Goal: Task Accomplishment & Management: Use online tool/utility

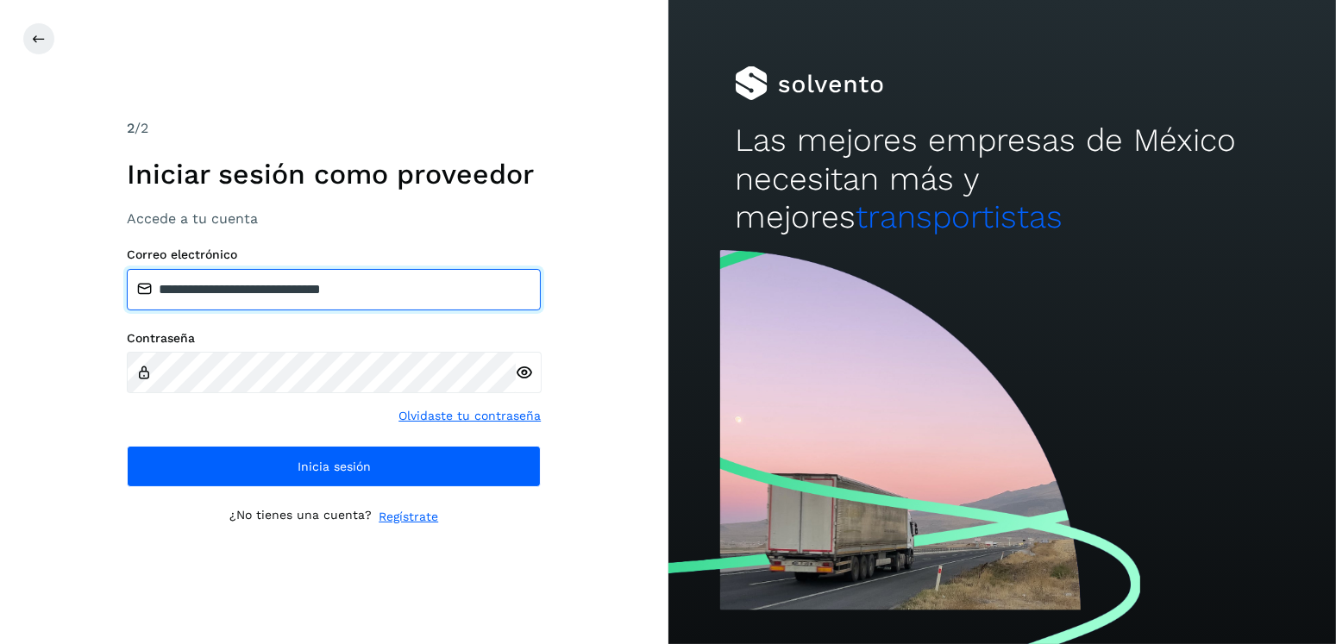
drag, startPoint x: 431, startPoint y: 287, endPoint x: 249, endPoint y: 298, distance: 182.2
click at [249, 298] on input "**********" at bounding box center [334, 289] width 414 height 41
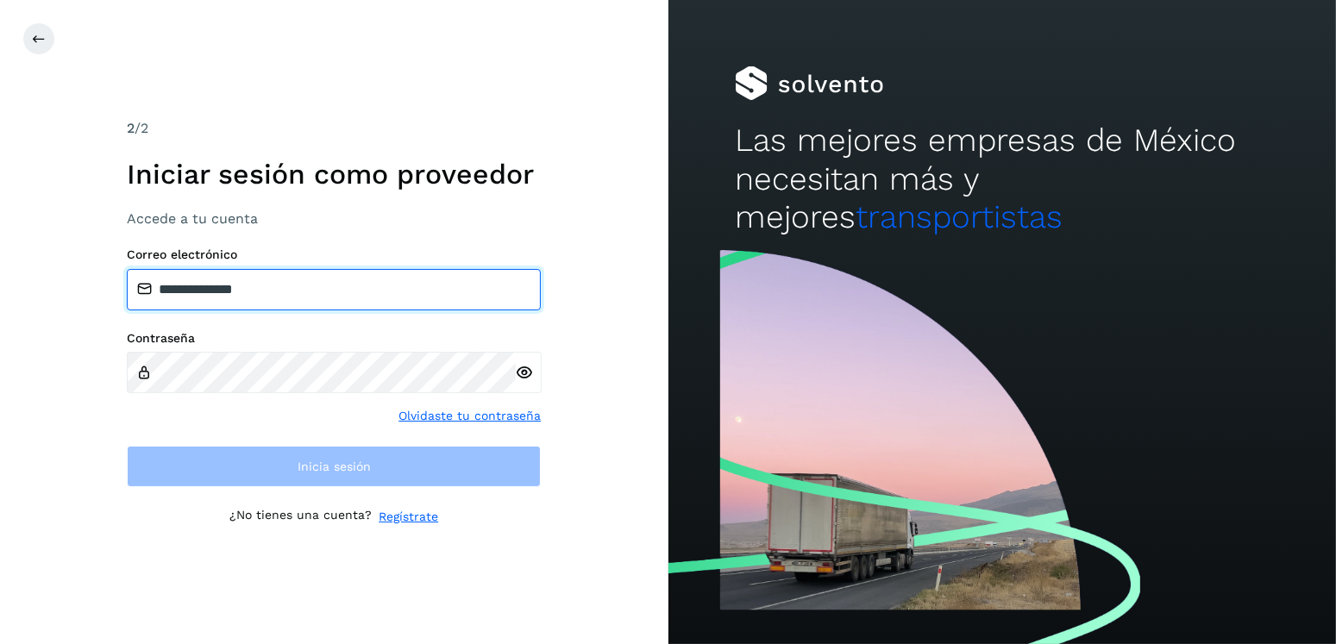
type input "**********"
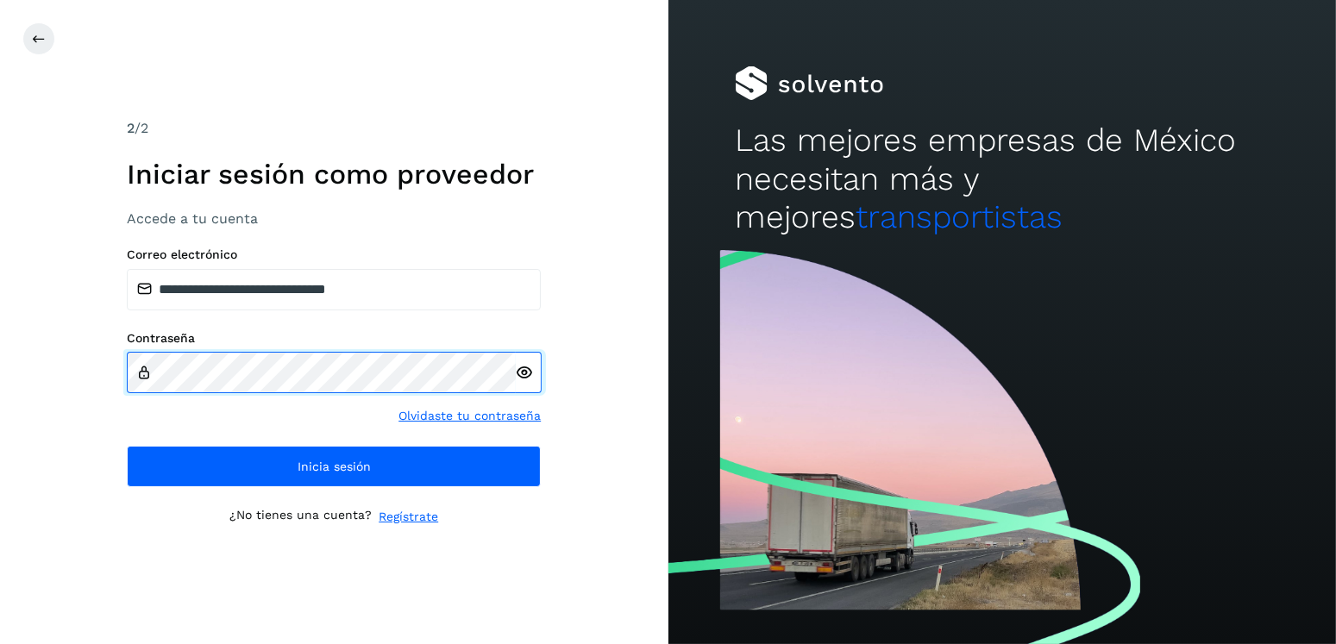
click at [53, 404] on div "**********" at bounding box center [334, 322] width 668 height 644
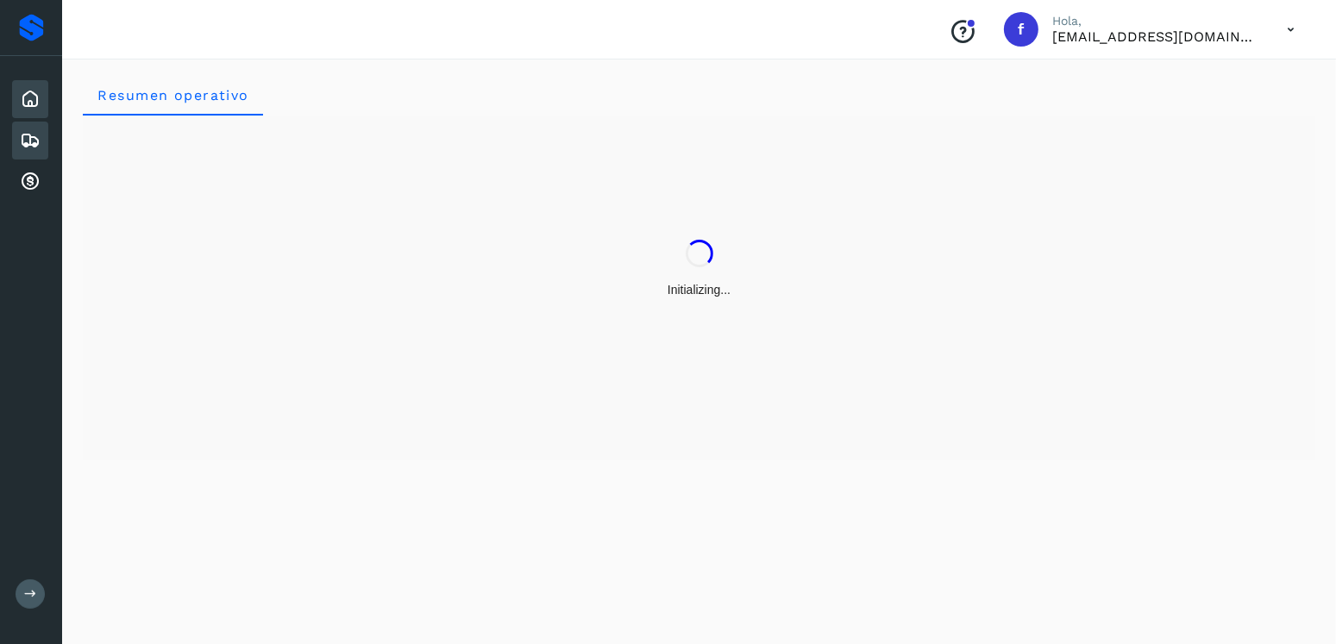
click at [16, 142] on div "Embarques" at bounding box center [30, 141] width 36 height 38
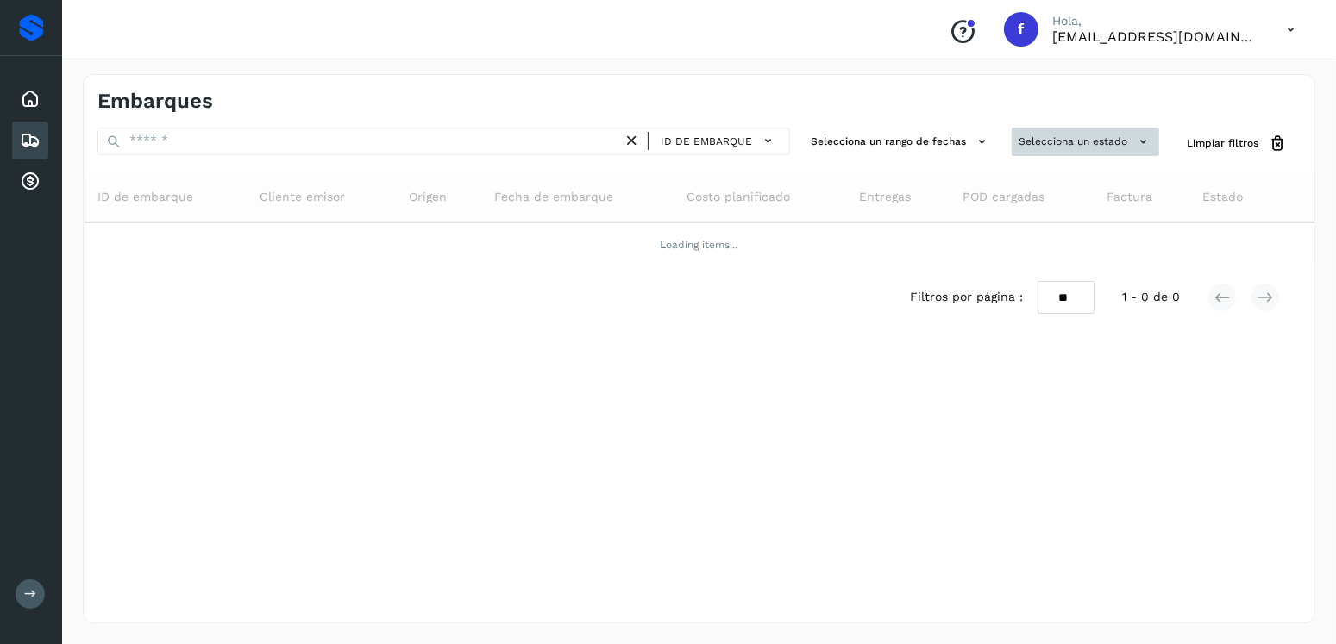
click at [1083, 131] on button "Selecciona un estado" at bounding box center [1085, 142] width 147 height 28
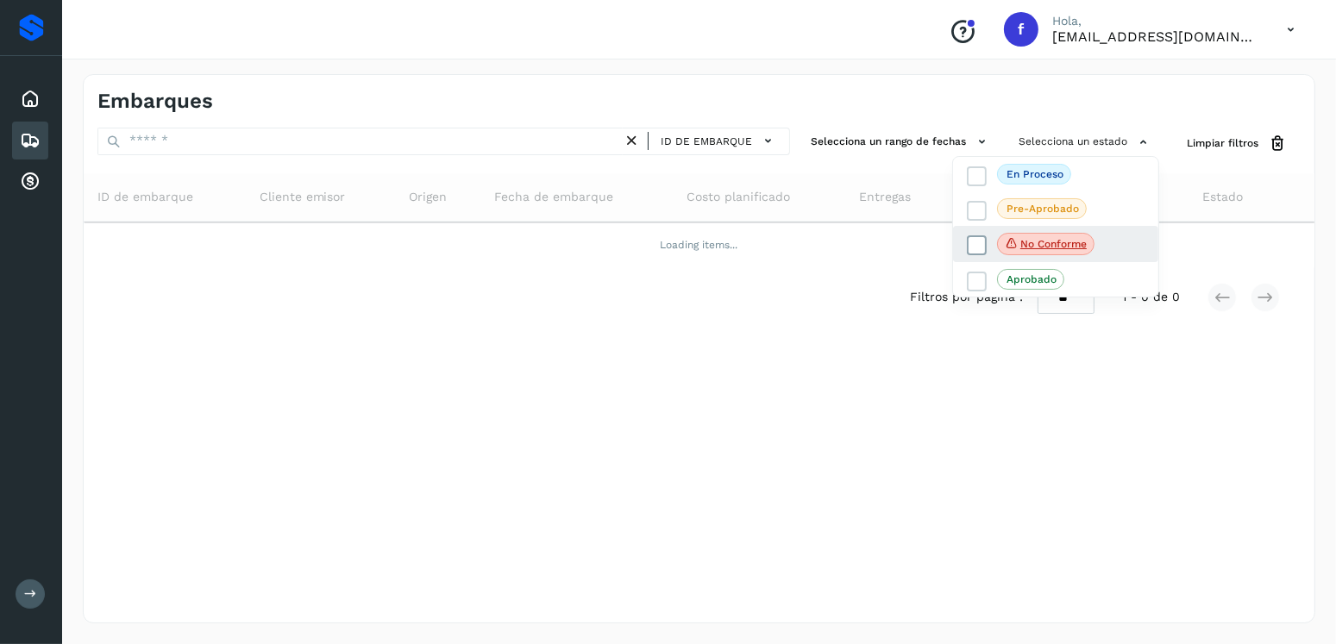
click at [984, 237] on icon at bounding box center [976, 245] width 17 height 17
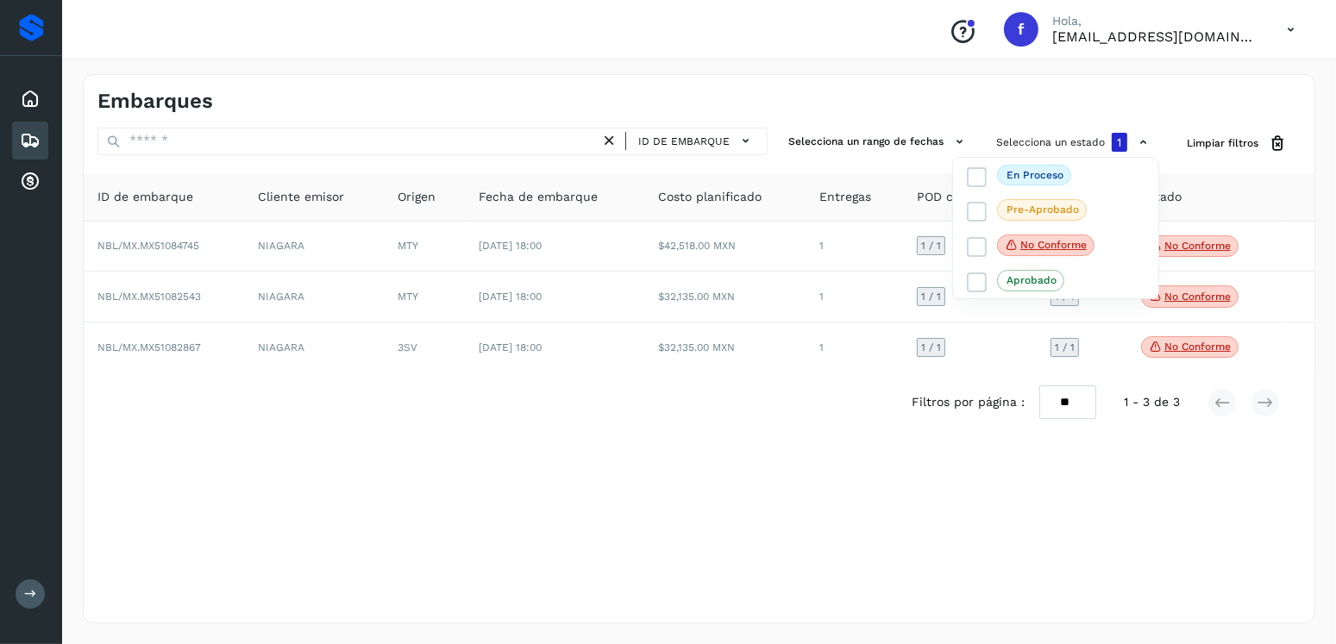
click at [615, 497] on div at bounding box center [668, 322] width 1336 height 644
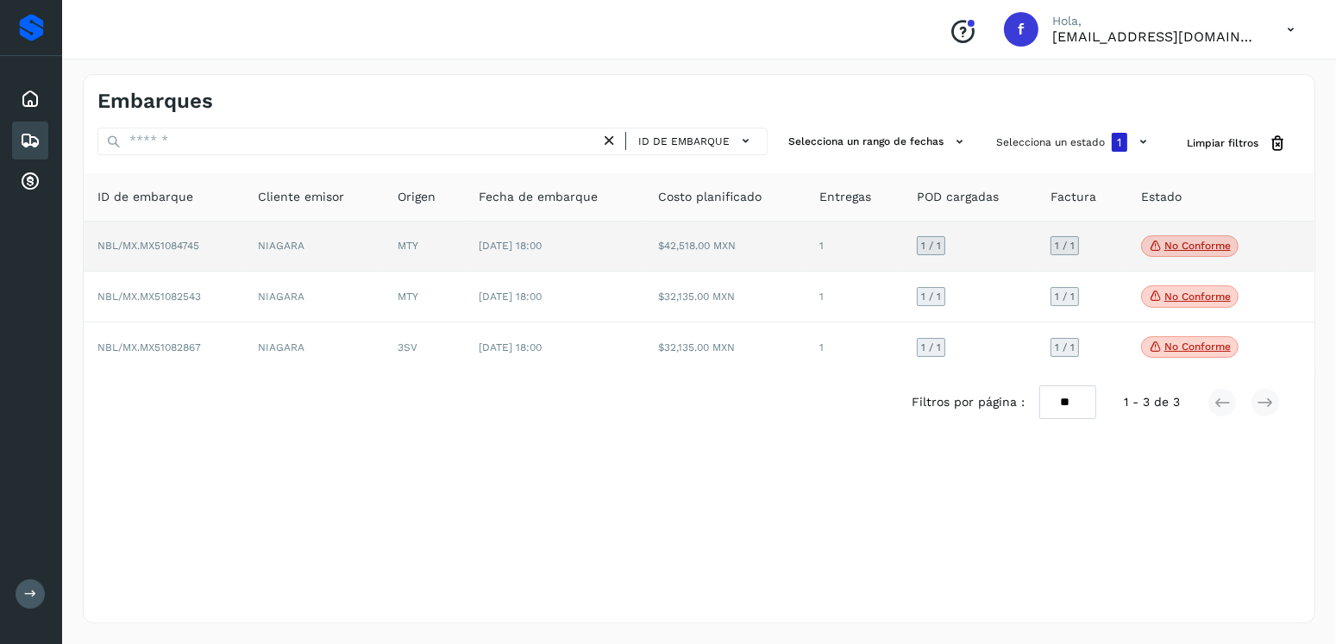
click at [1170, 255] on span "No conforme" at bounding box center [1189, 246] width 97 height 22
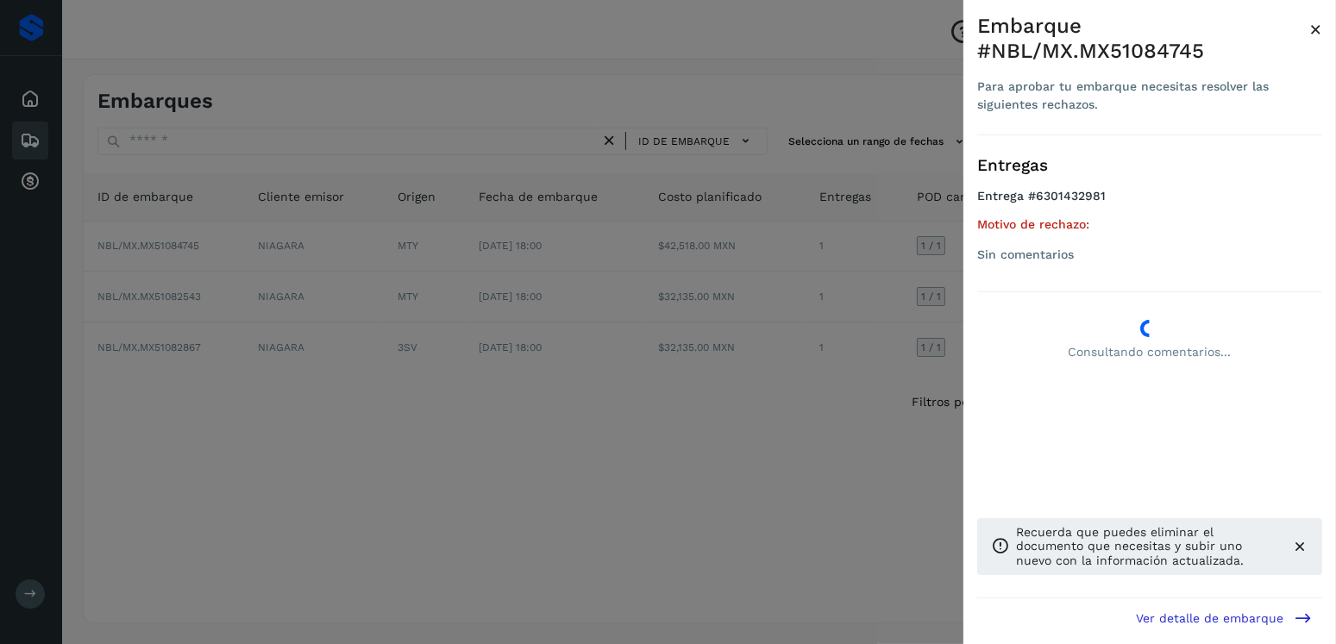
click at [592, 335] on div at bounding box center [668, 322] width 1336 height 644
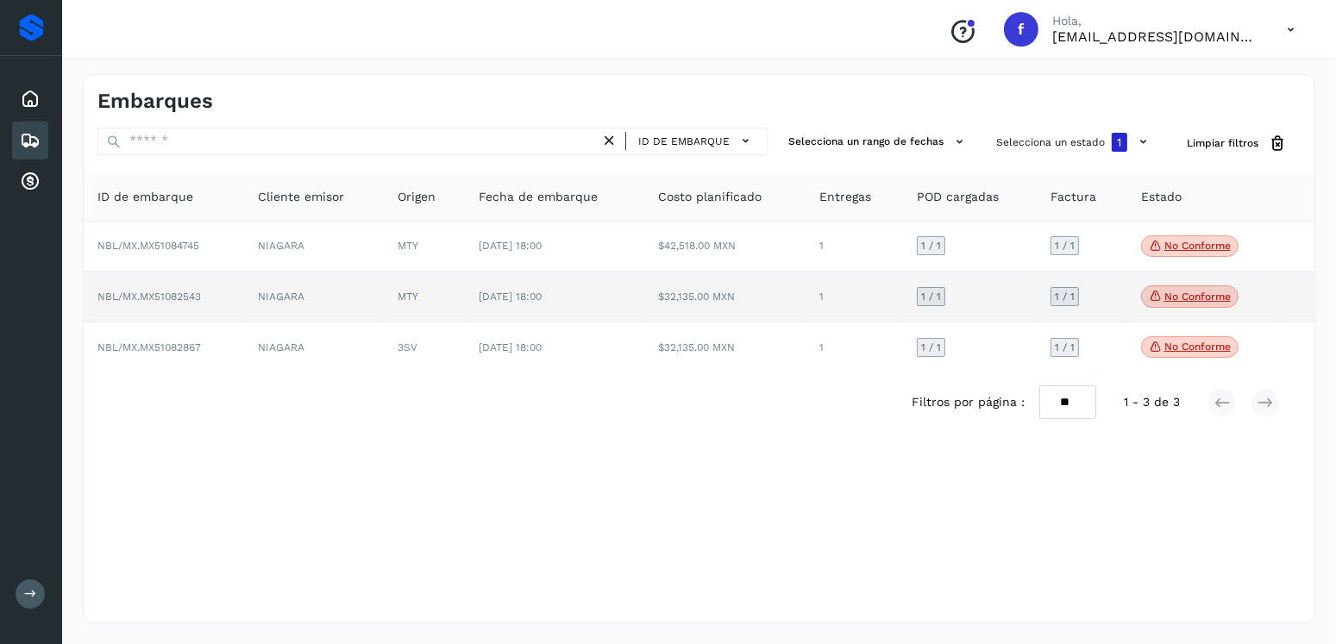
click at [1181, 293] on p "No conforme" at bounding box center [1197, 297] width 66 height 12
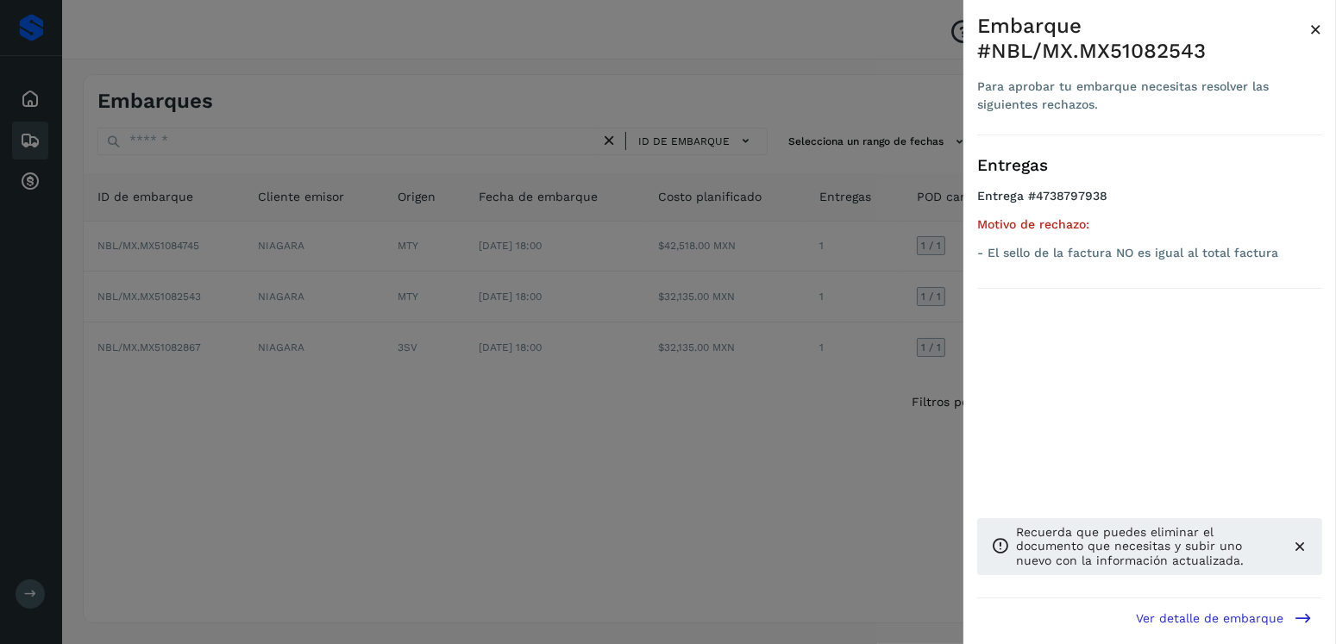
click at [695, 311] on div at bounding box center [668, 322] width 1336 height 644
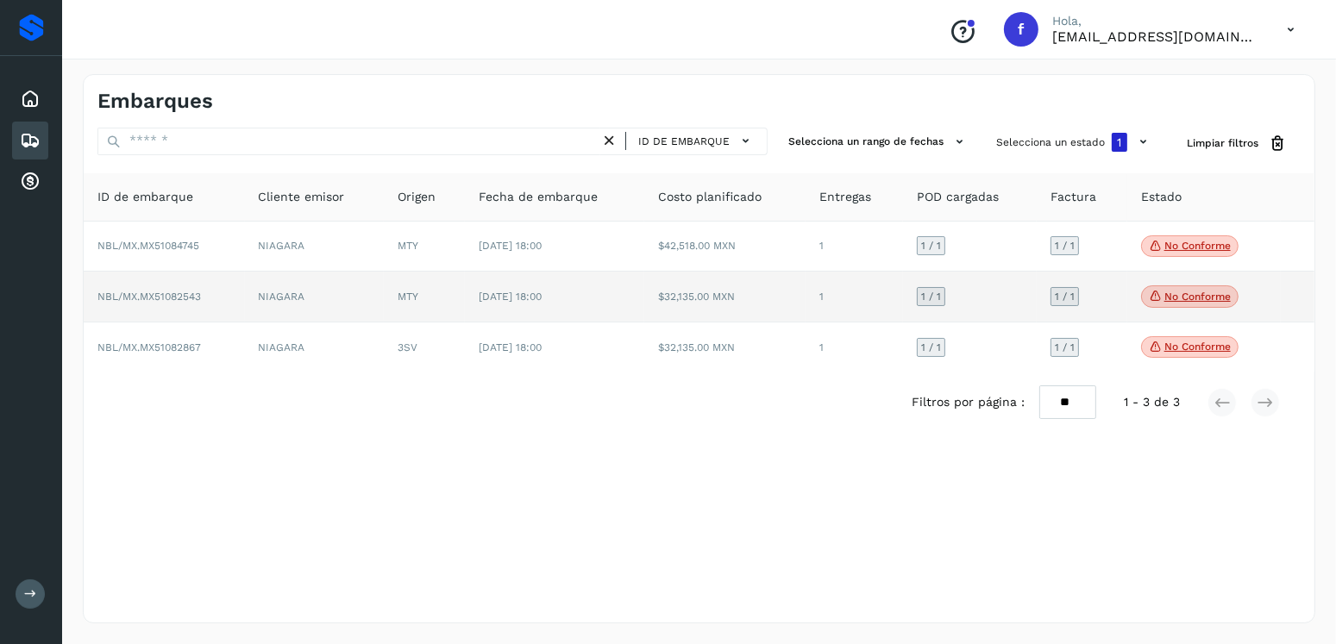
click at [1188, 301] on p "No conforme" at bounding box center [1197, 297] width 66 height 12
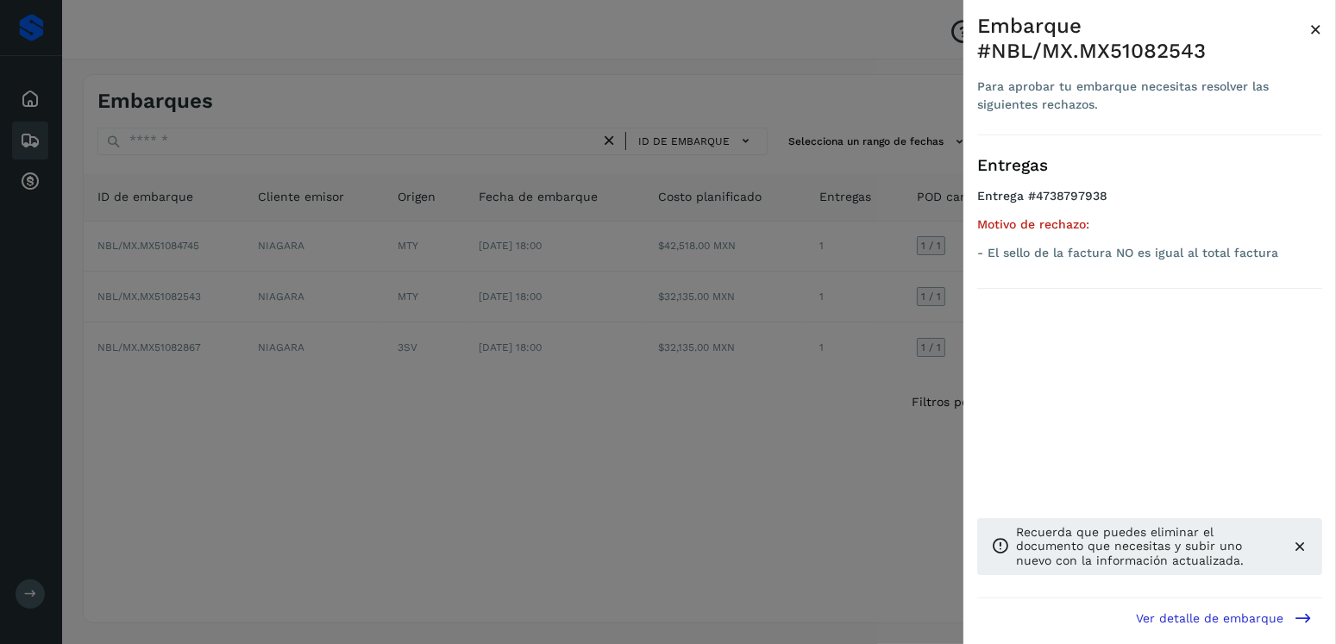
click at [577, 341] on div at bounding box center [668, 322] width 1336 height 644
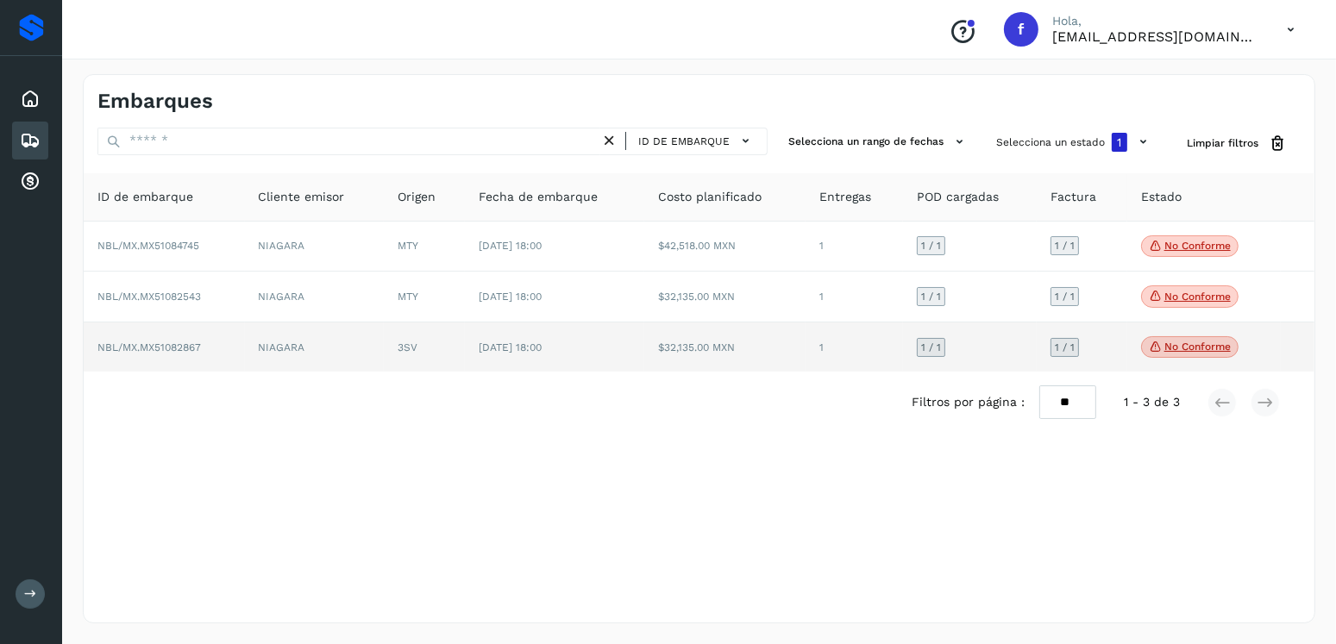
click at [1211, 348] on p "No conforme" at bounding box center [1197, 347] width 66 height 12
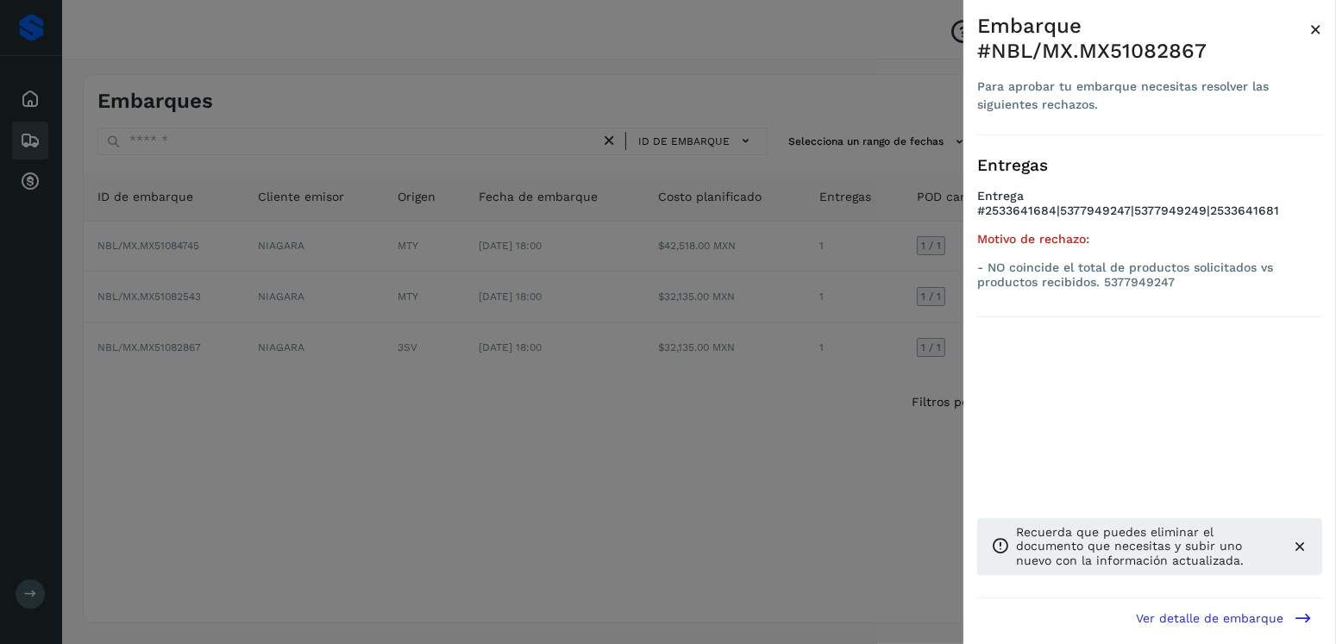
click at [630, 301] on div at bounding box center [668, 322] width 1336 height 644
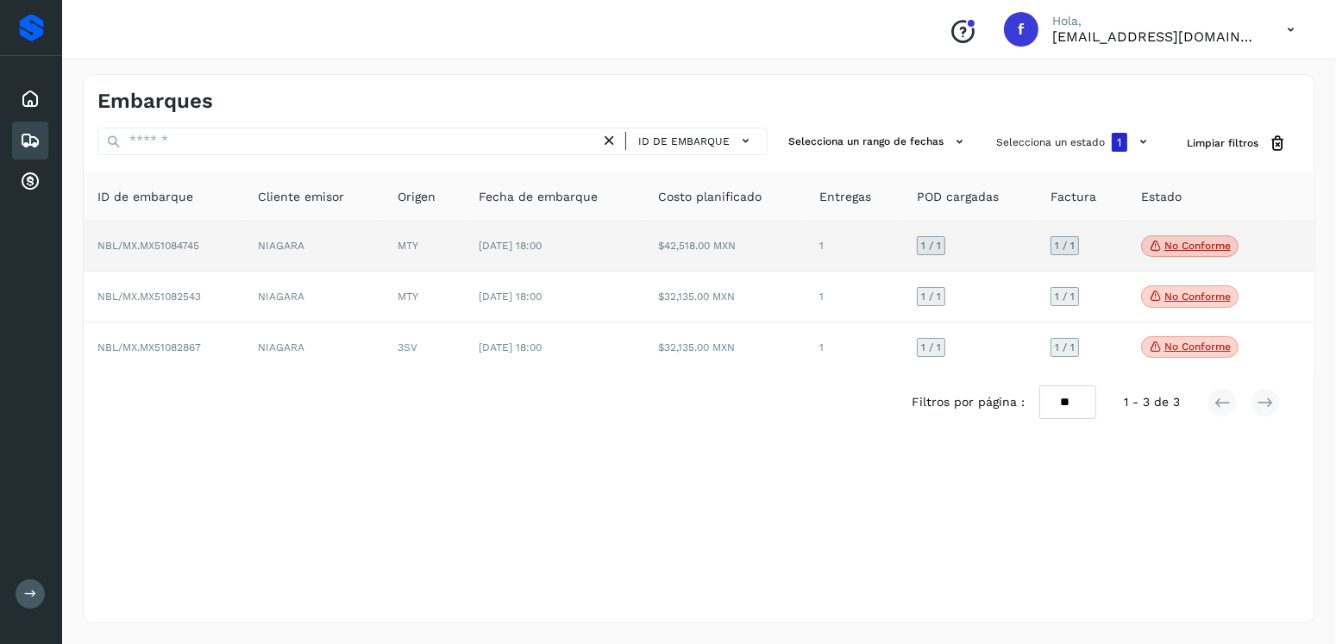
click at [1196, 245] on p "No conforme" at bounding box center [1197, 246] width 66 height 12
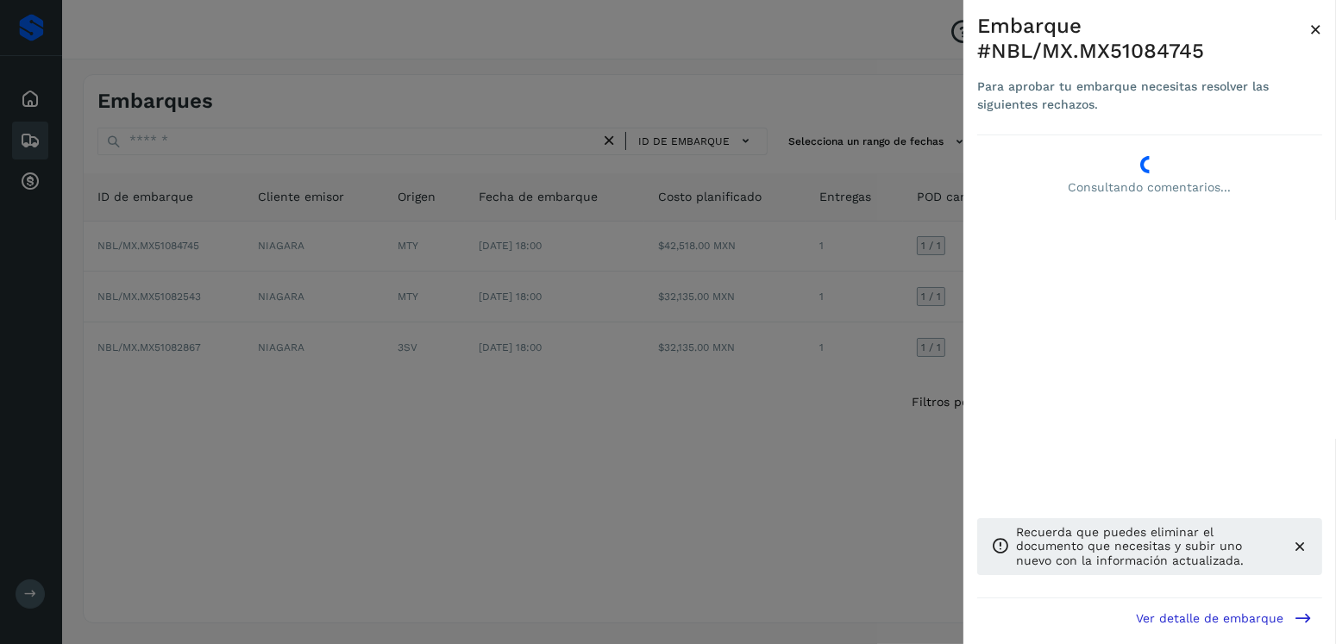
click at [467, 220] on div at bounding box center [668, 322] width 1336 height 644
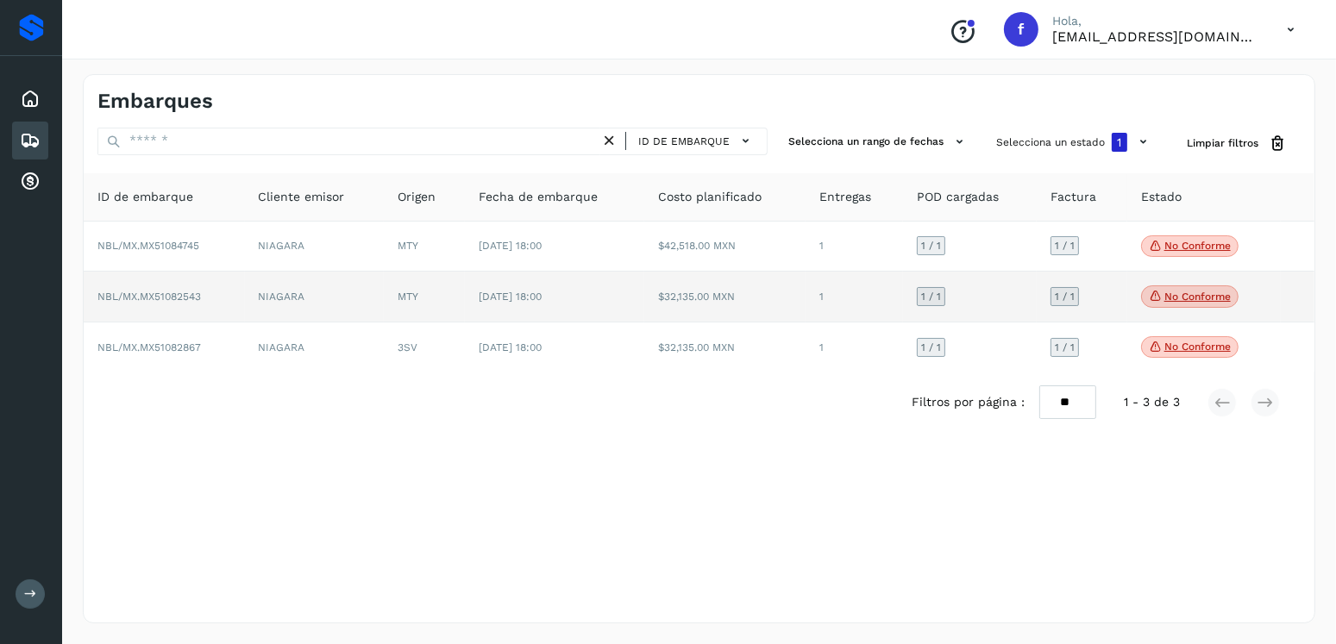
click at [1154, 285] on span "No conforme" at bounding box center [1189, 296] width 97 height 22
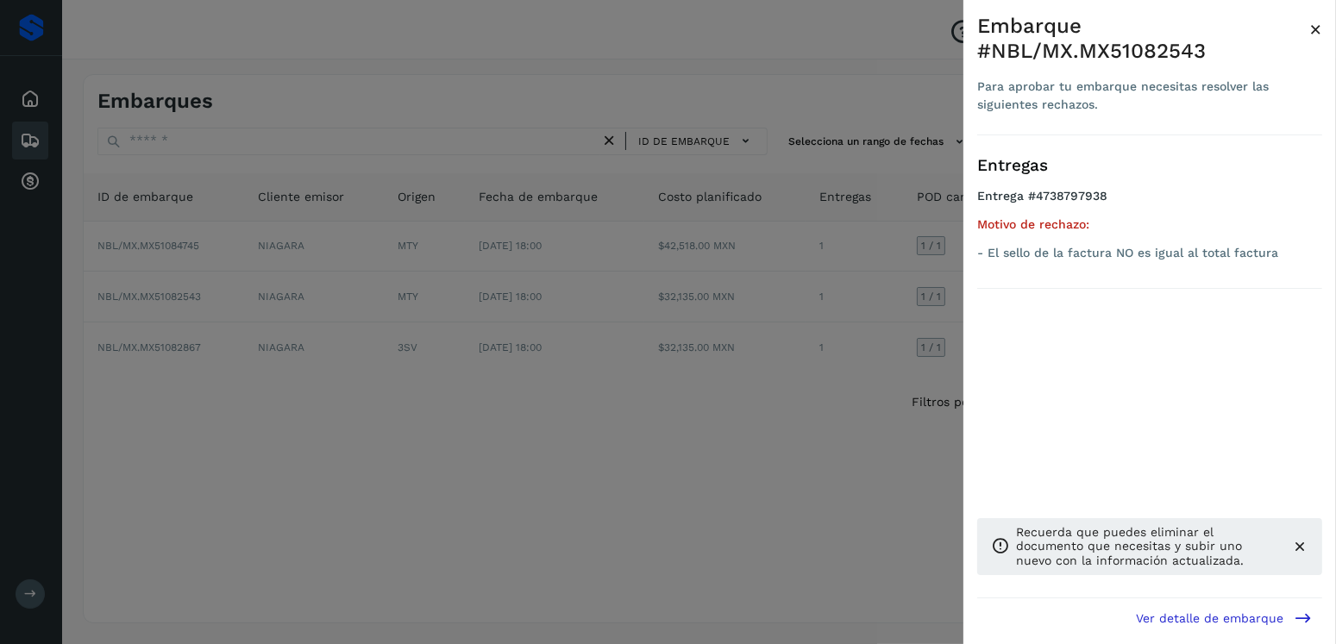
click at [704, 301] on div at bounding box center [668, 322] width 1336 height 644
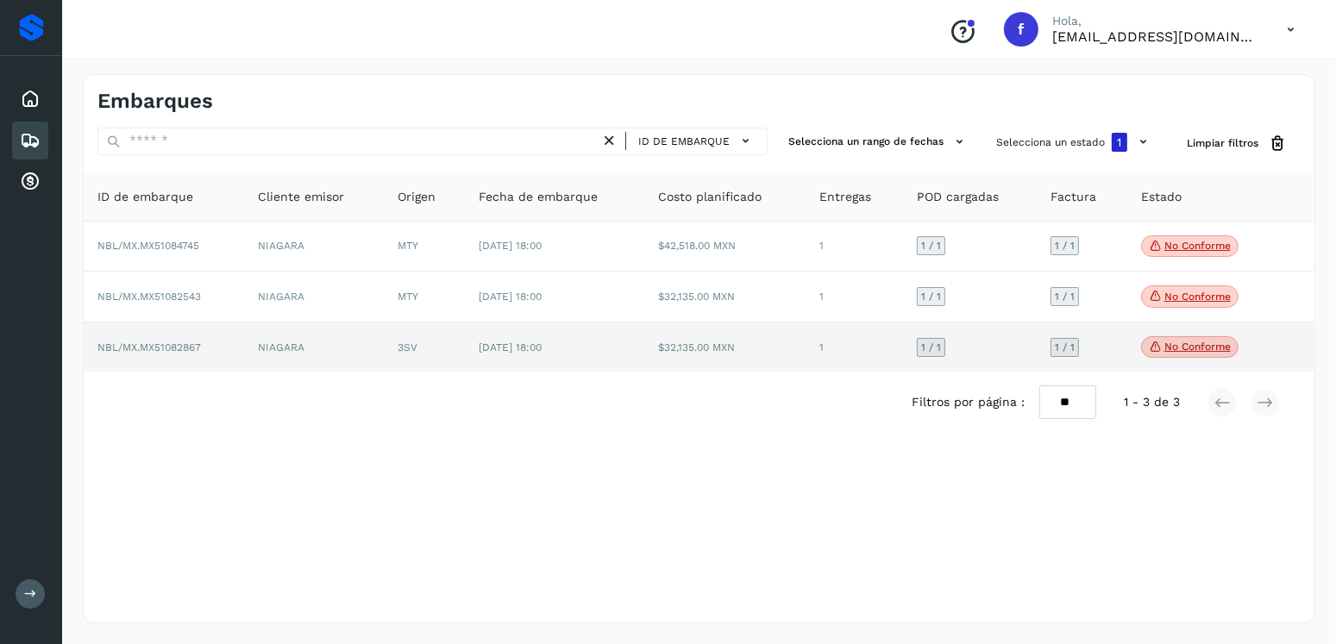
click at [1157, 339] on icon at bounding box center [1156, 347] width 14 height 16
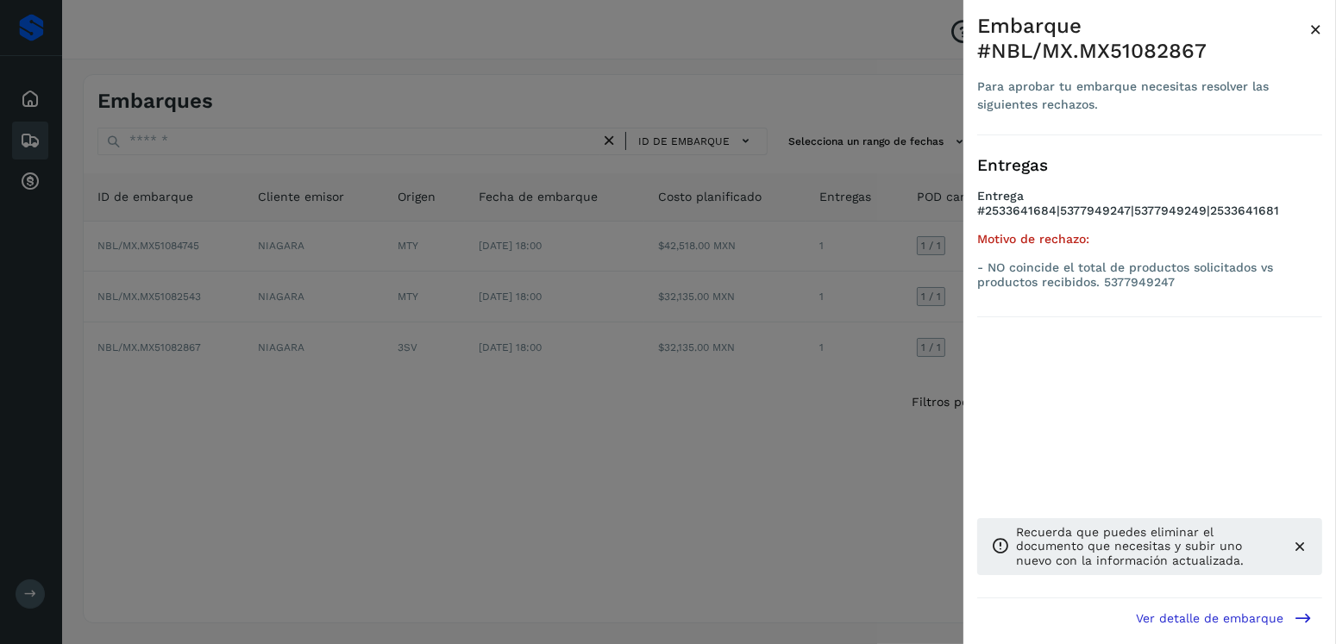
click at [325, 198] on div at bounding box center [668, 322] width 1336 height 644
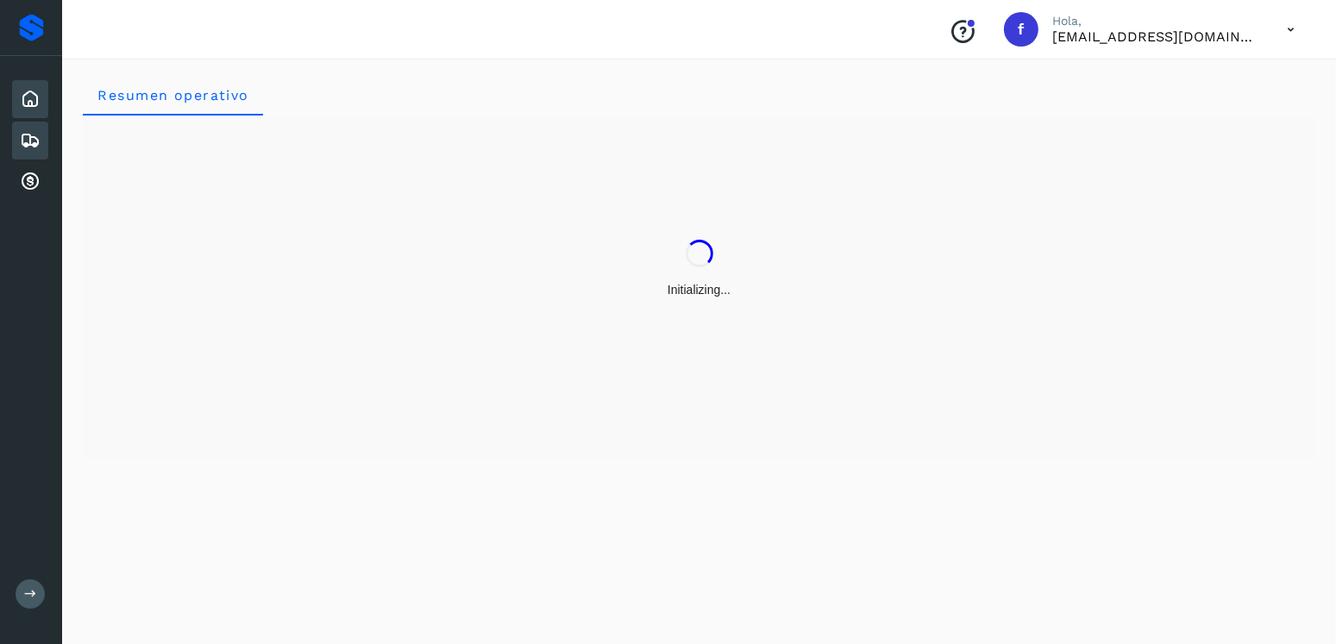
click at [31, 141] on icon at bounding box center [30, 140] width 21 height 21
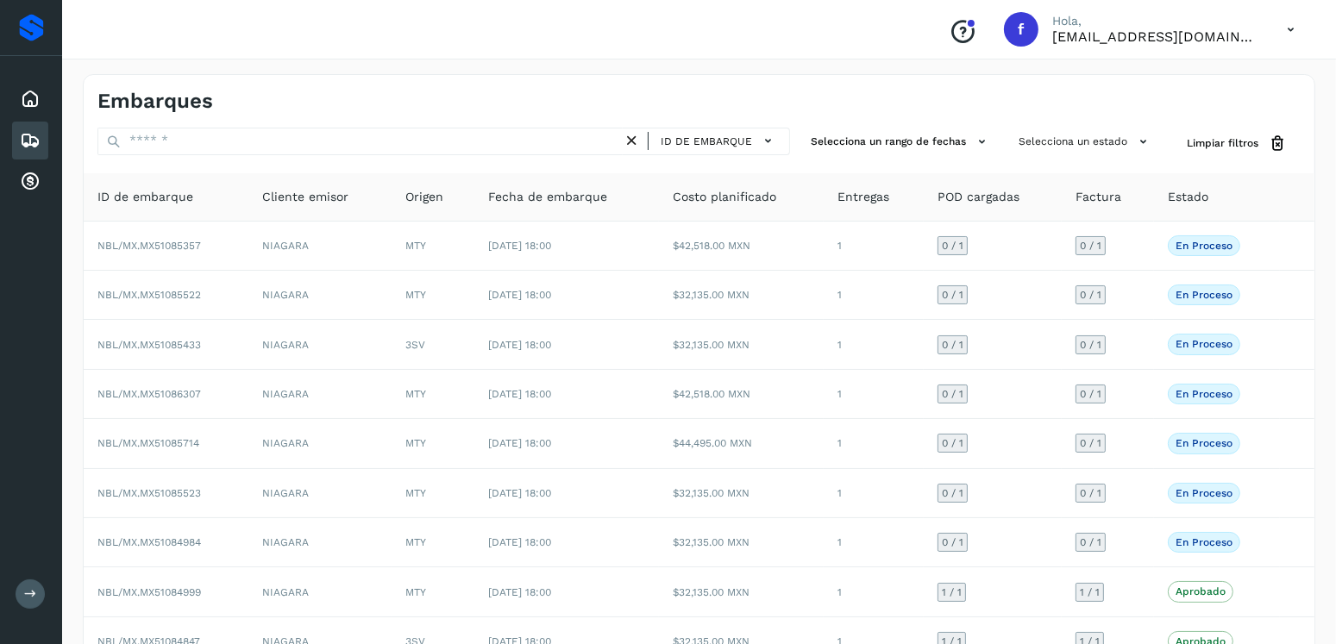
drag, startPoint x: 232, startPoint y: 105, endPoint x: 247, endPoint y: 128, distance: 27.5
click at [233, 105] on div "Embarques" at bounding box center [398, 101] width 602 height 25
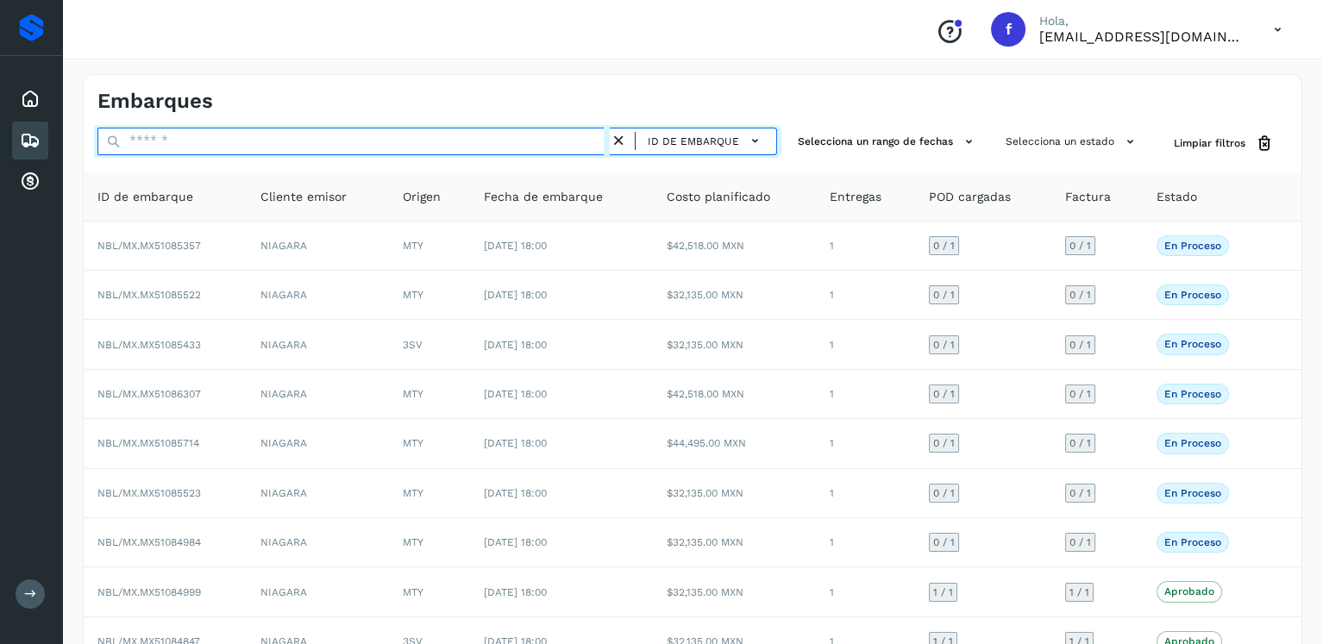
click at [247, 128] on input "text" at bounding box center [353, 142] width 512 height 28
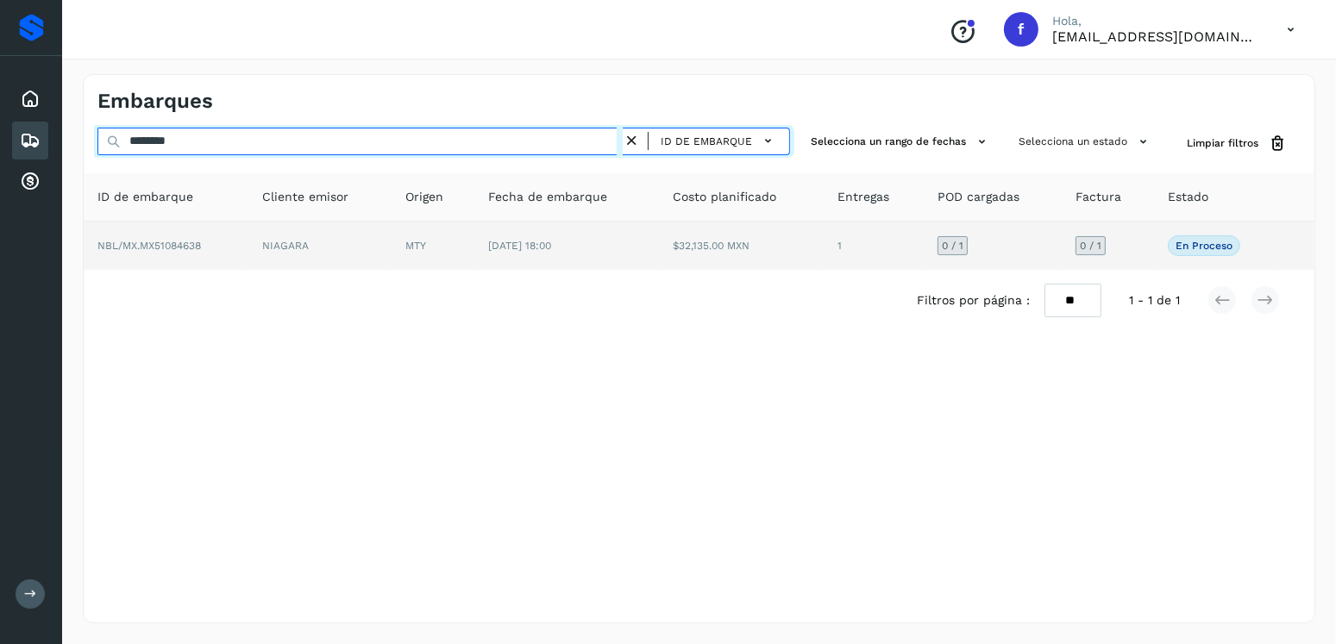
type input "********"
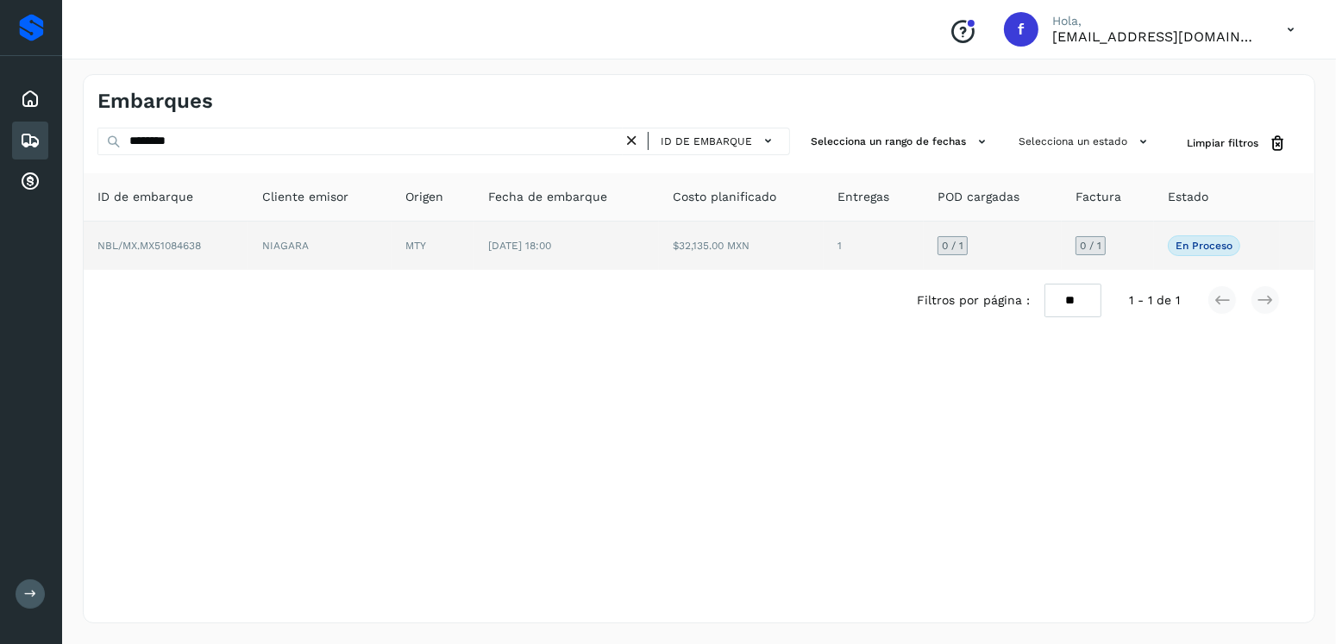
click at [685, 251] on td "$32,135.00 MXN" at bounding box center [741, 246] width 165 height 48
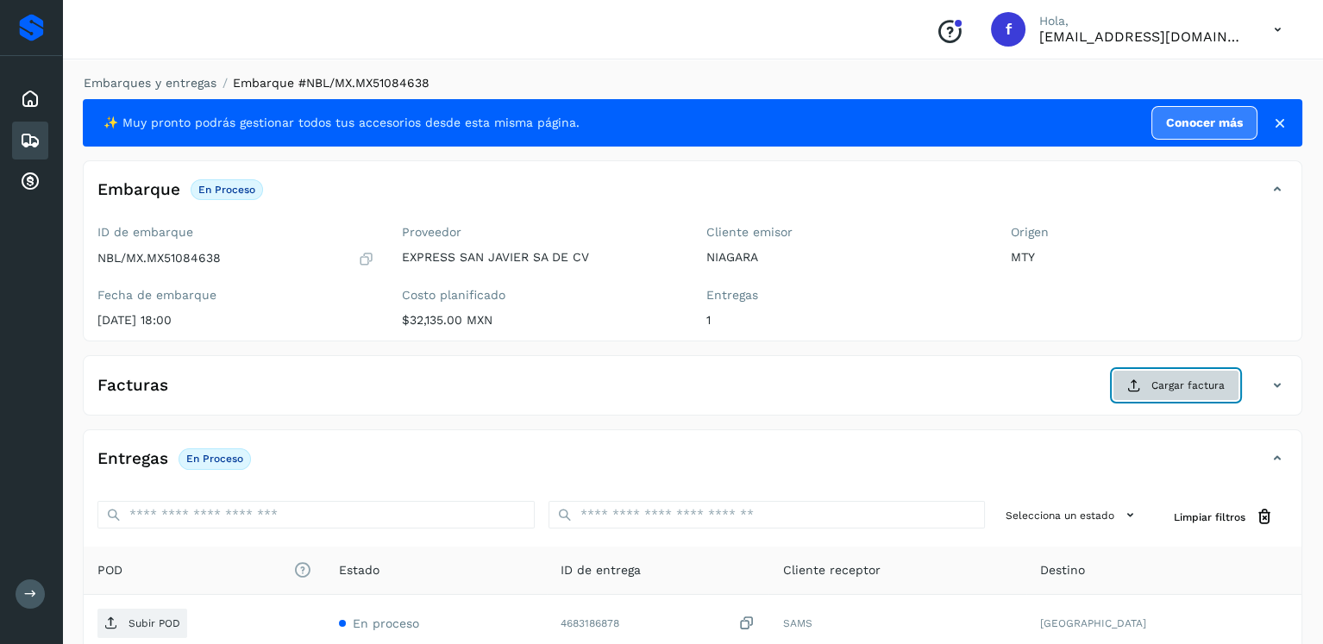
click at [1208, 384] on span "Cargar factura" at bounding box center [1187, 386] width 73 height 16
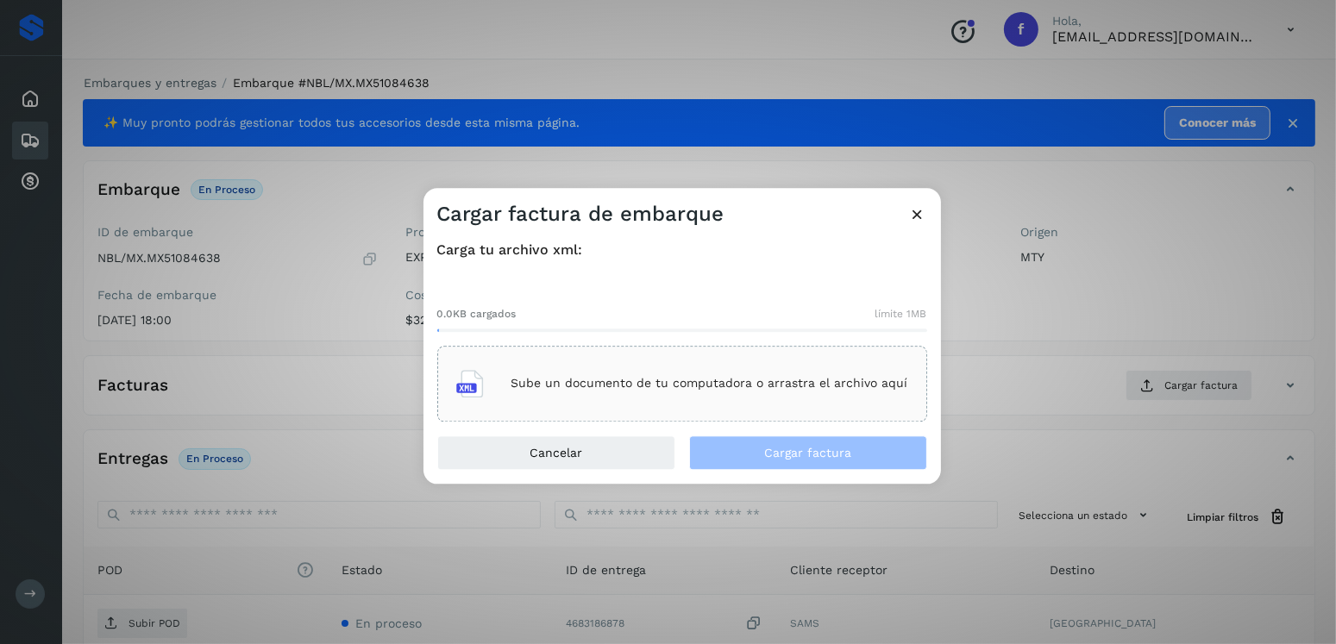
click at [813, 379] on p "Sube un documento de tu computadora o arrastra el archivo aquí" at bounding box center [709, 384] width 397 height 15
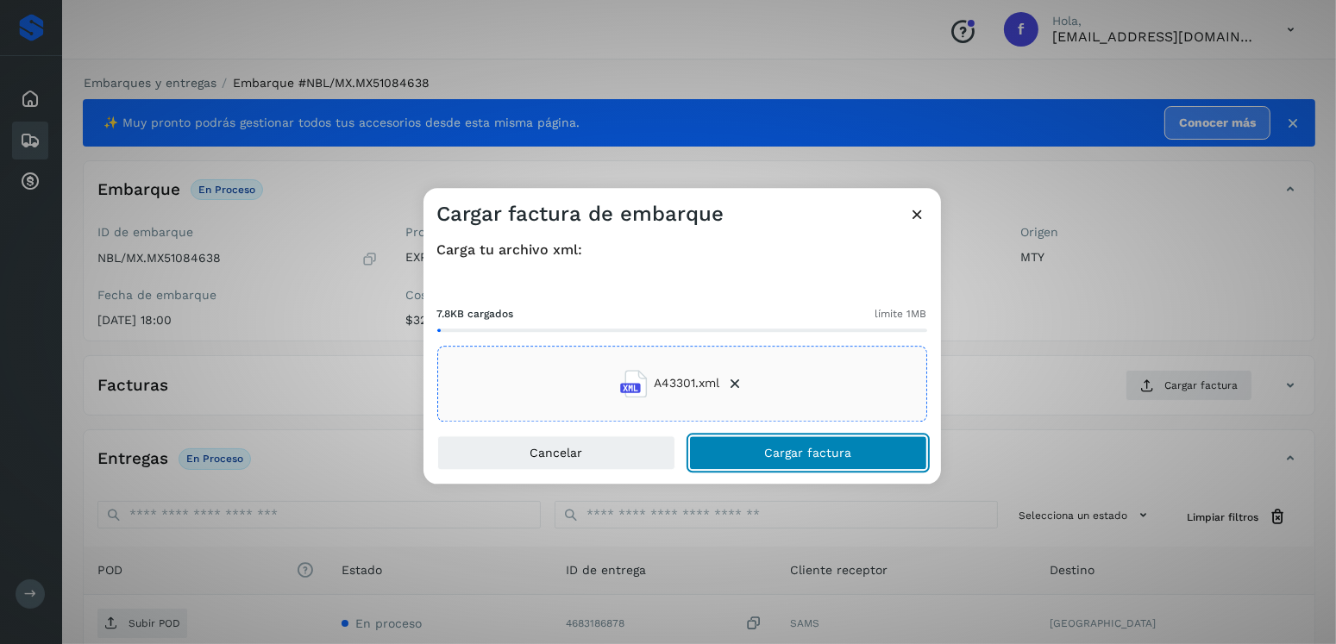
click at [842, 443] on button "Cargar factura" at bounding box center [808, 452] width 238 height 34
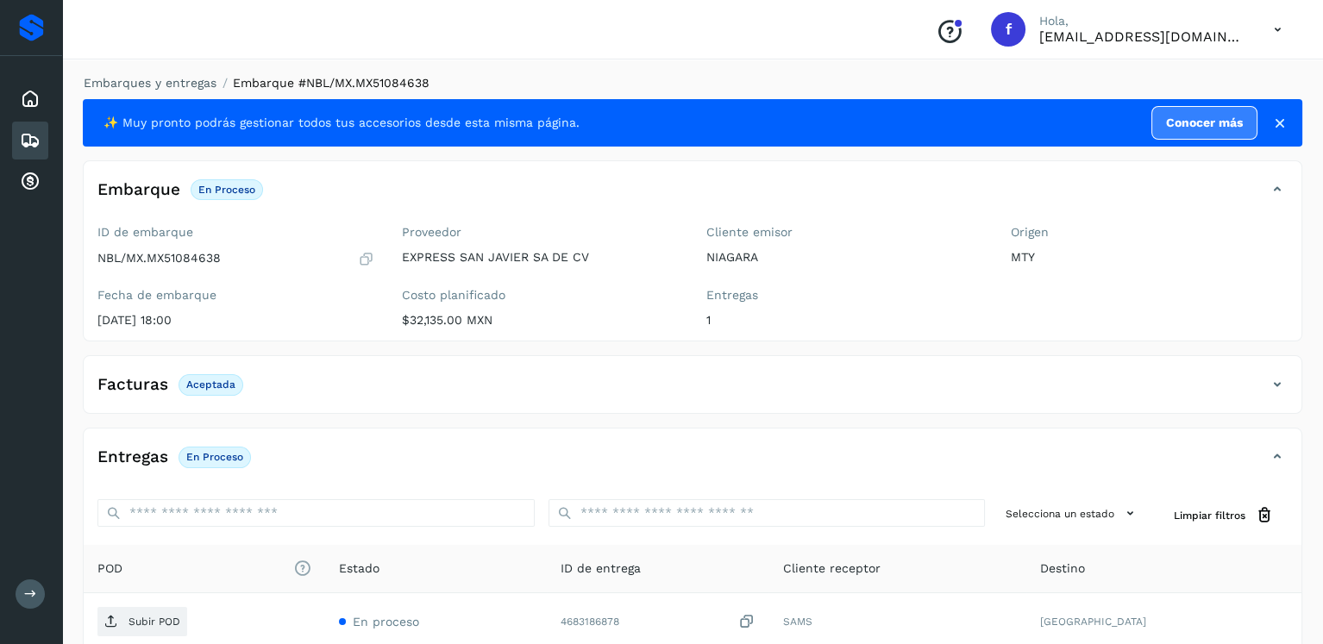
scroll to position [172, 0]
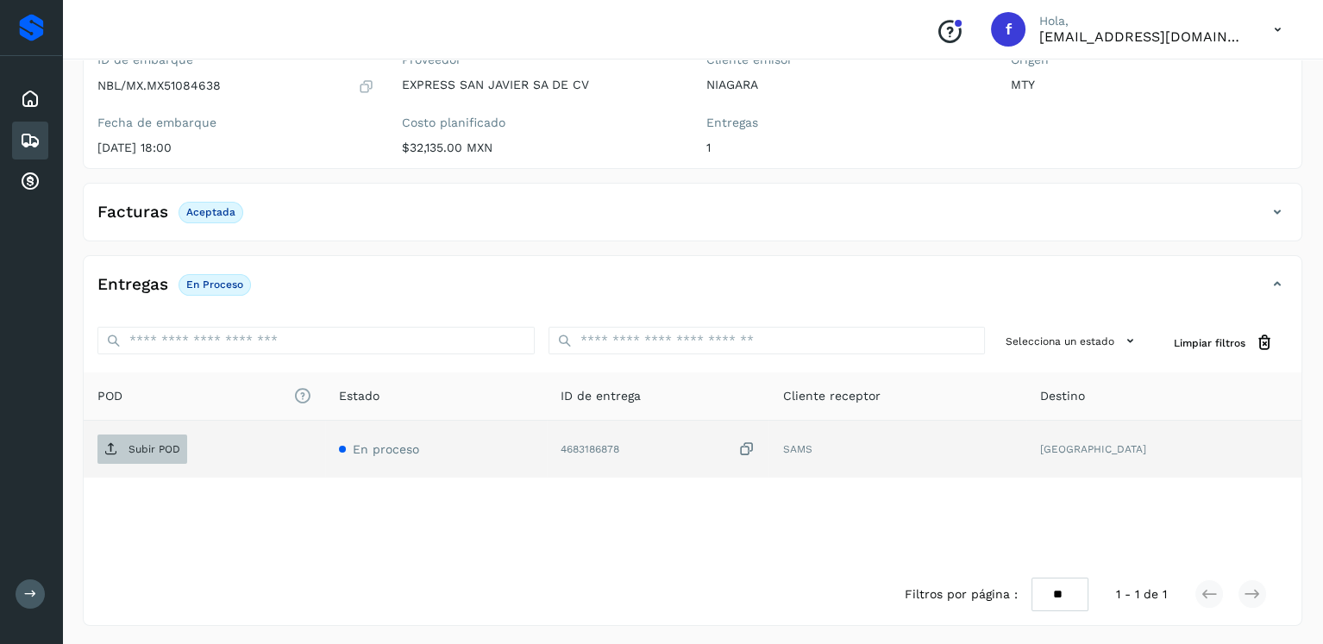
click at [147, 436] on span "Subir POD" at bounding box center [142, 449] width 90 height 28
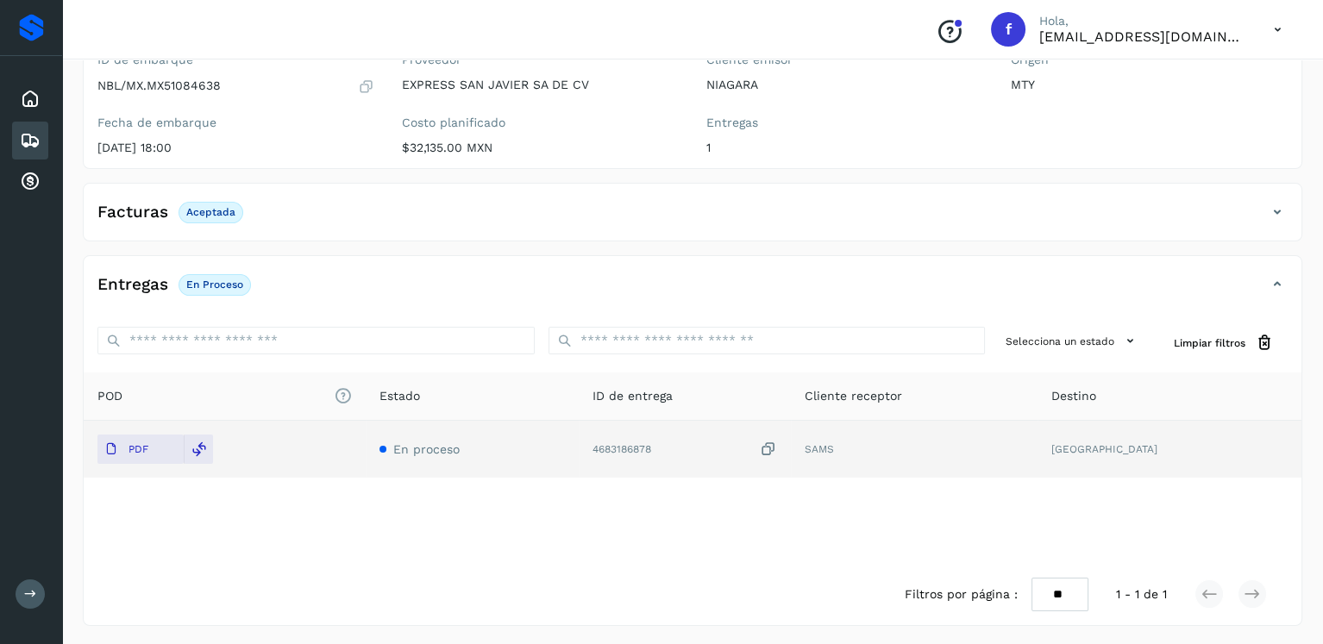
click at [35, 131] on icon at bounding box center [30, 140] width 21 height 21
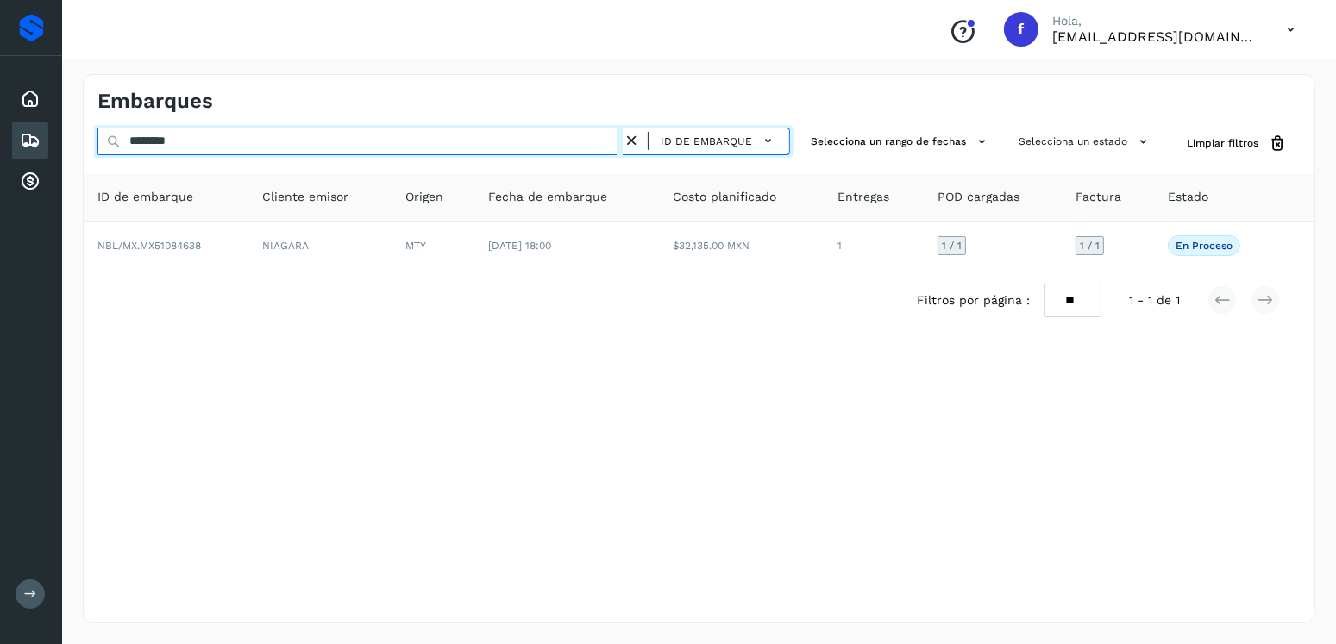
drag, startPoint x: 224, startPoint y: 141, endPoint x: 97, endPoint y: 147, distance: 127.0
click at [97, 147] on input "********" at bounding box center [359, 142] width 525 height 28
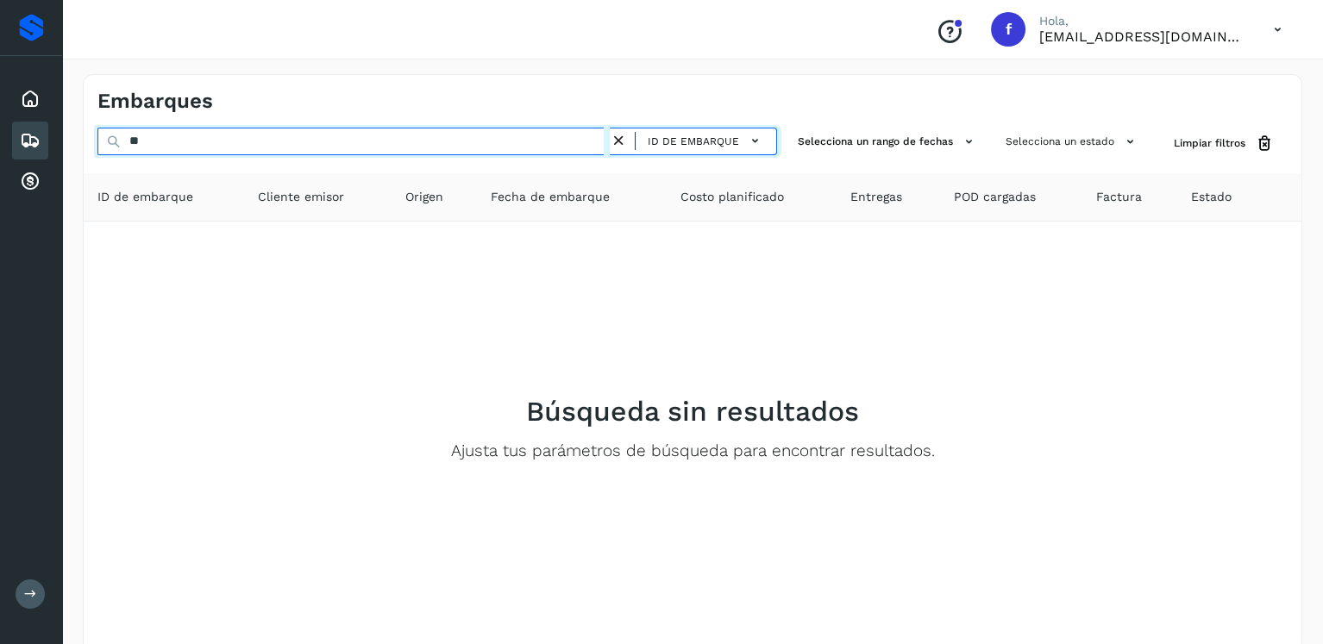
type input "*"
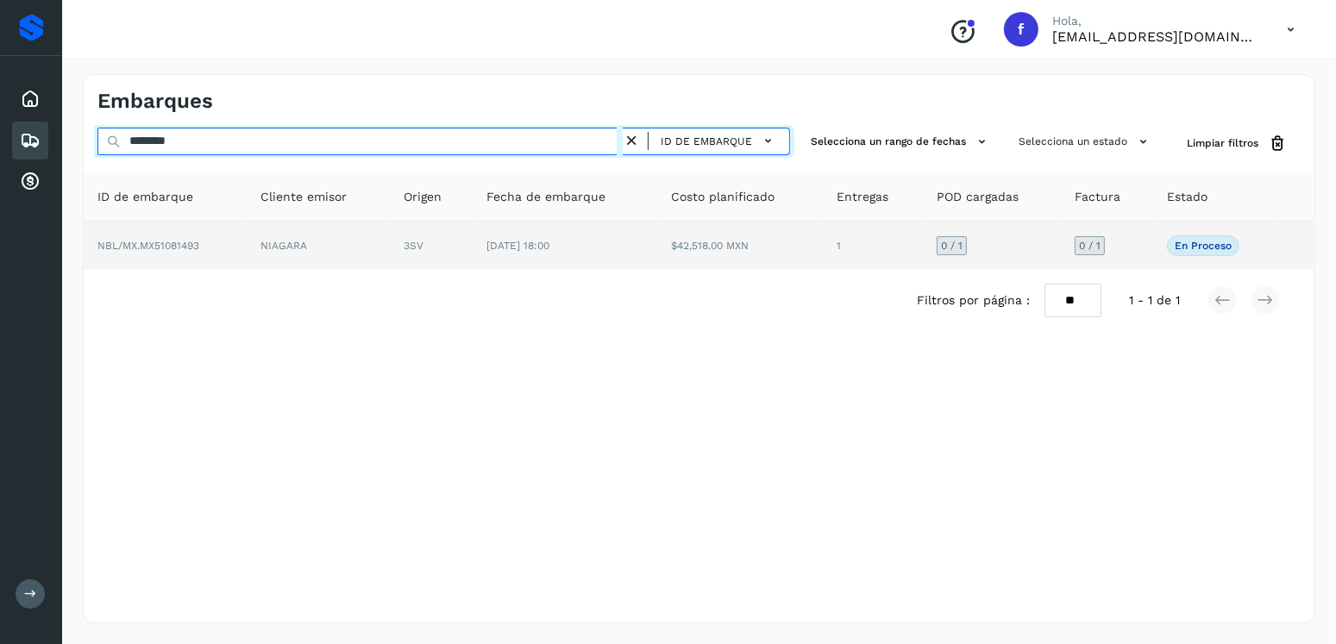
type input "********"
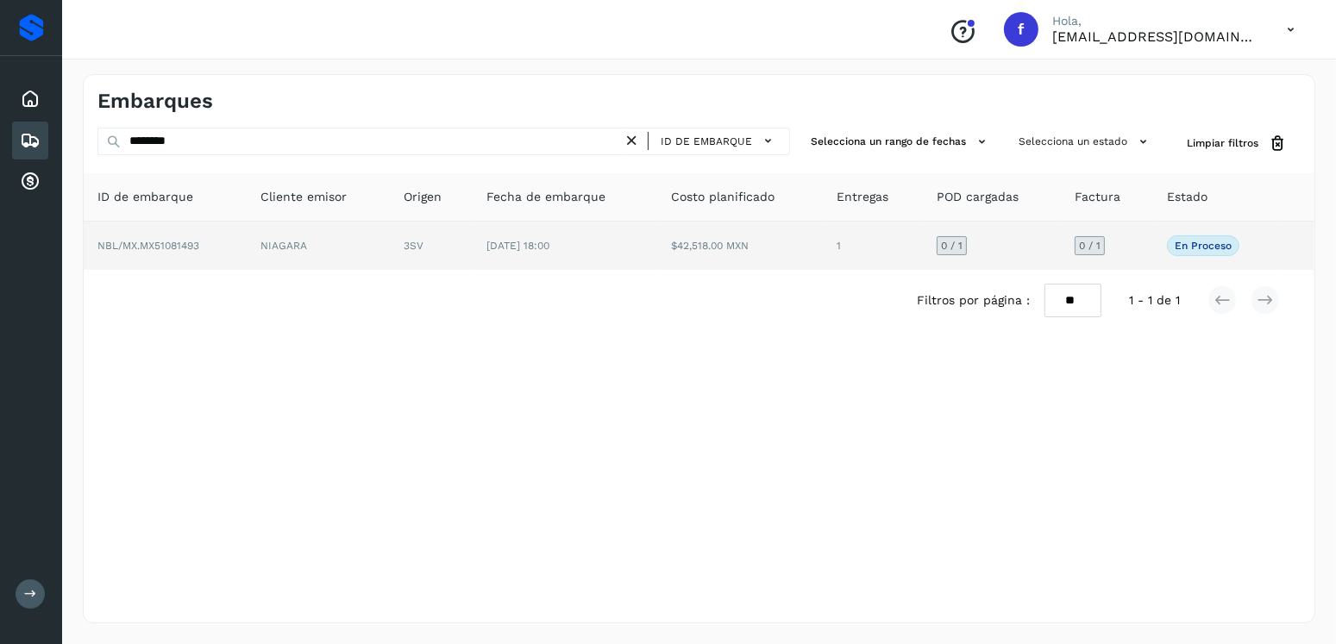
click at [578, 265] on td "[DATE] 18:00" at bounding box center [565, 246] width 185 height 48
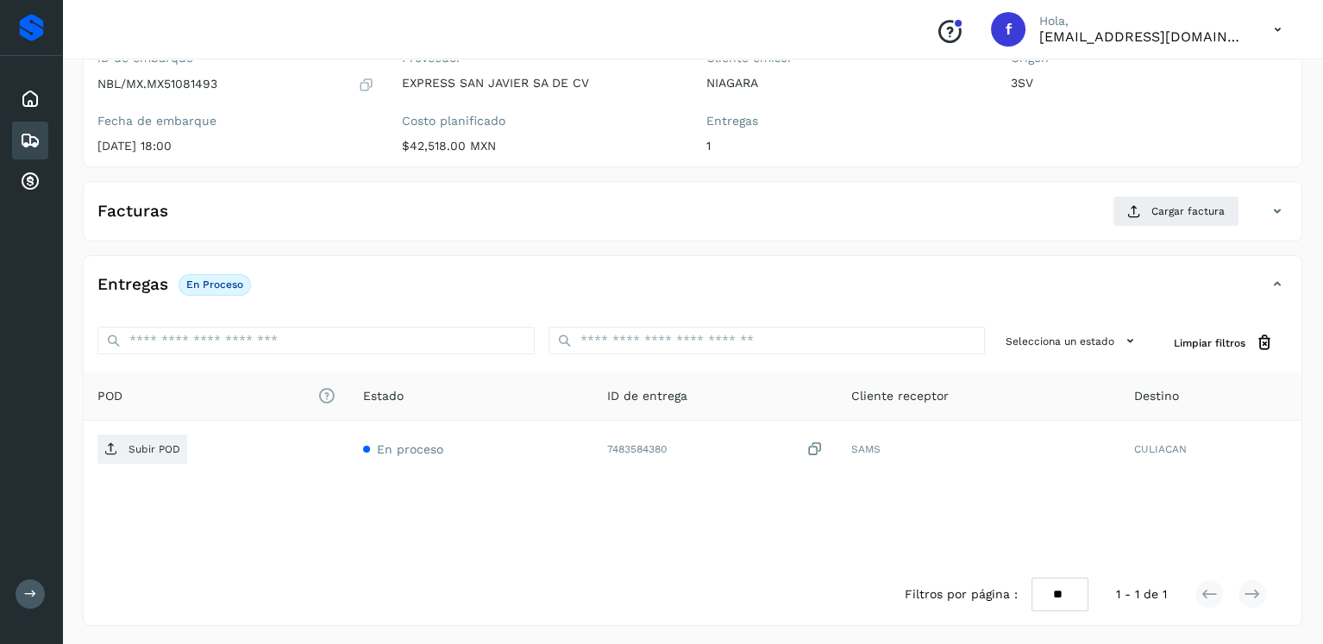
scroll to position [88, 0]
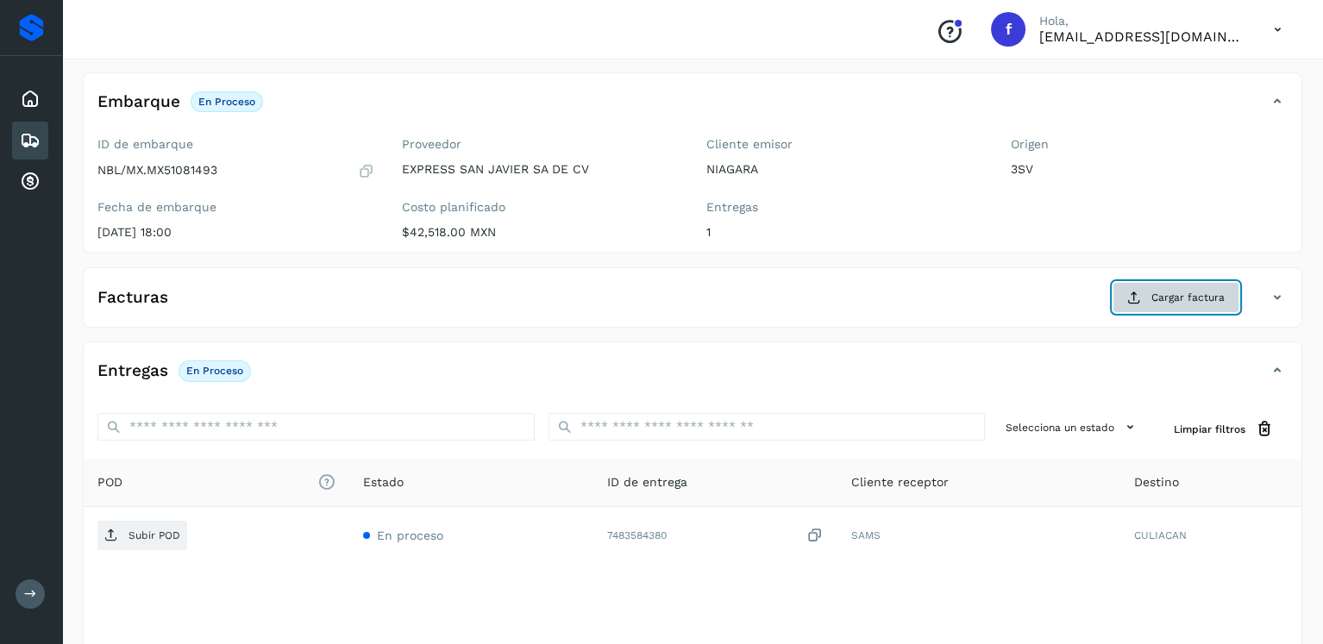
click at [1196, 303] on span "Cargar factura" at bounding box center [1187, 298] width 73 height 16
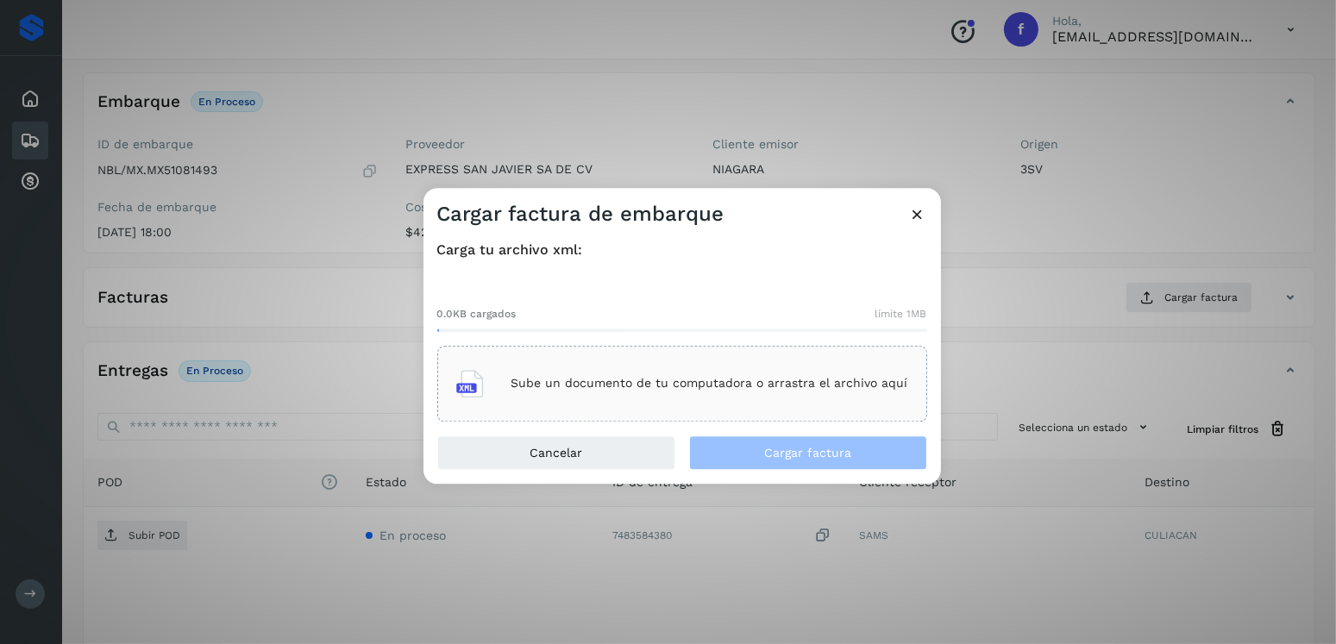
click at [679, 391] on div "Sube un documento de tu computadora o arrastra el archivo aquí" at bounding box center [682, 383] width 452 height 47
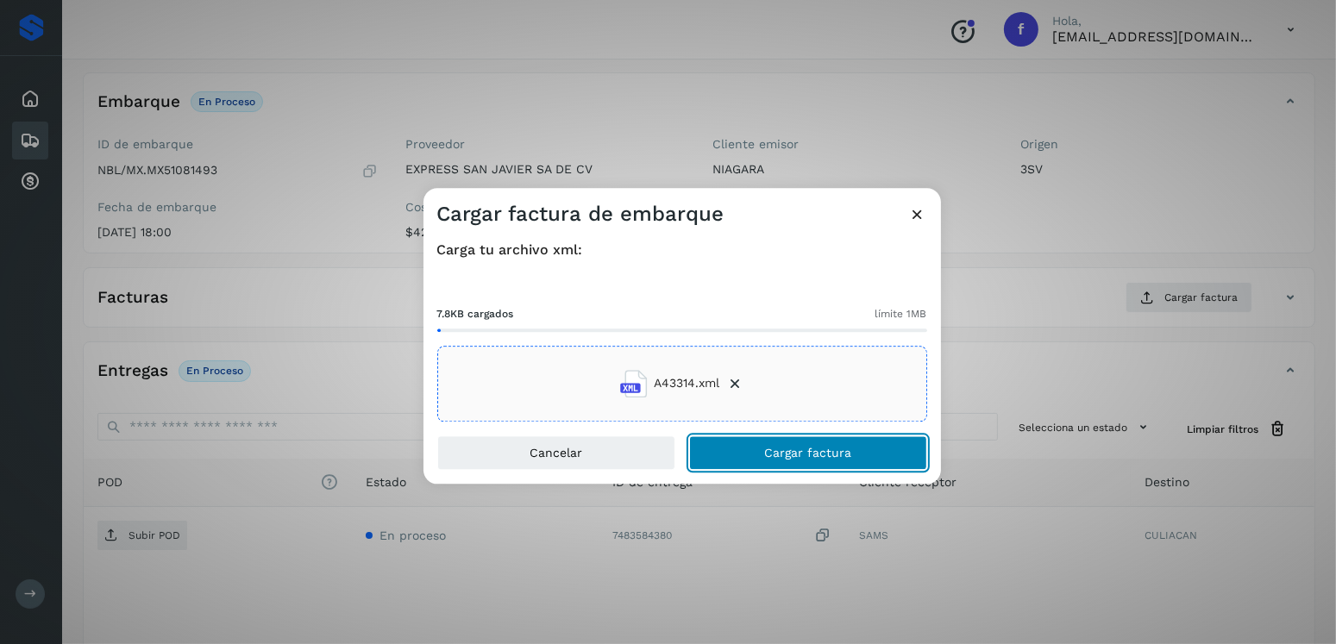
click at [772, 436] on button "Cargar factura" at bounding box center [808, 452] width 238 height 34
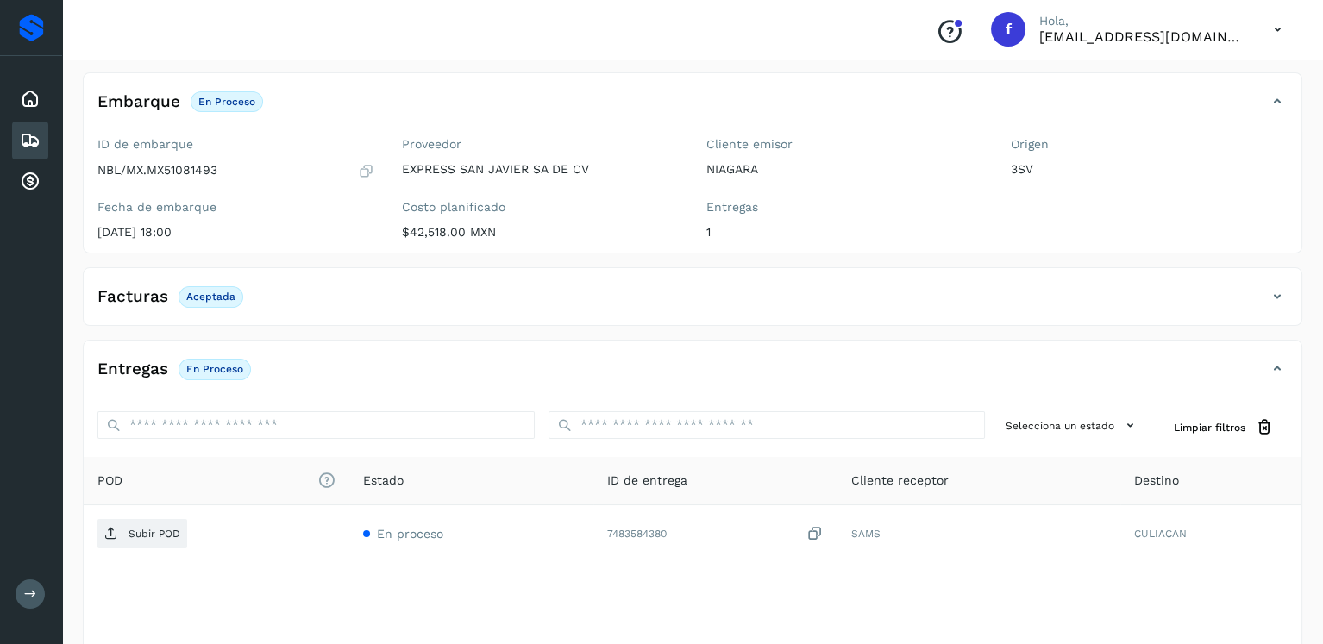
scroll to position [172, 0]
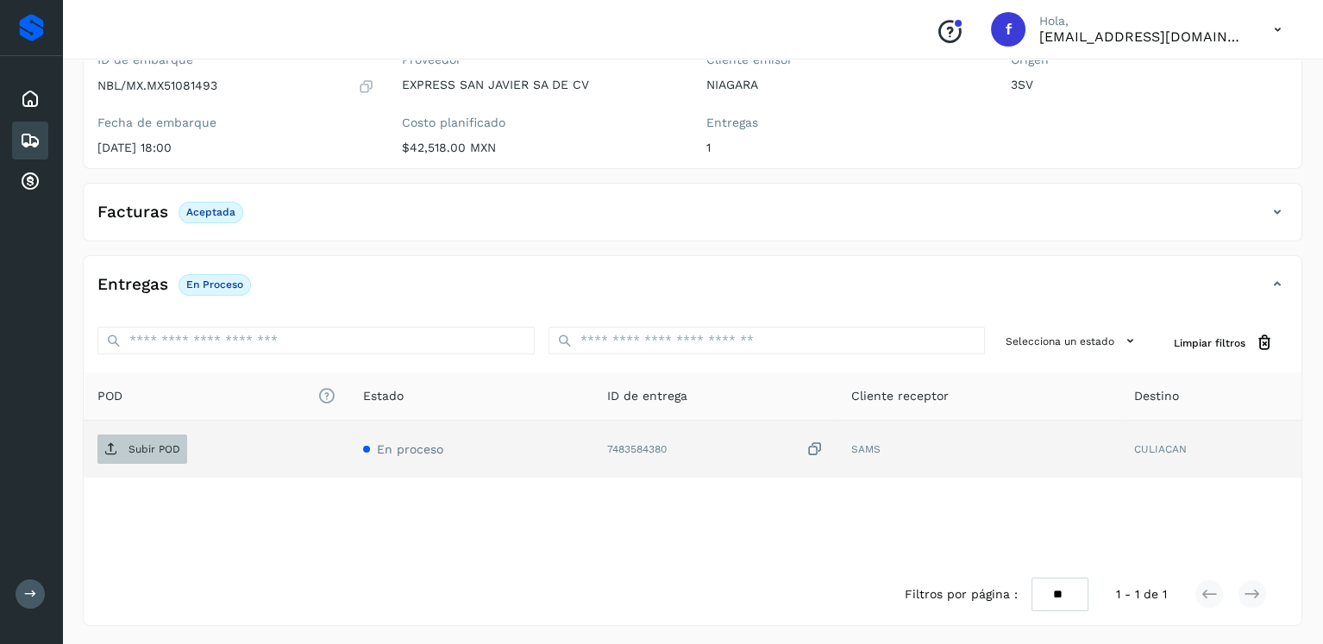
click at [161, 451] on p "Subir POD" at bounding box center [154, 449] width 52 height 12
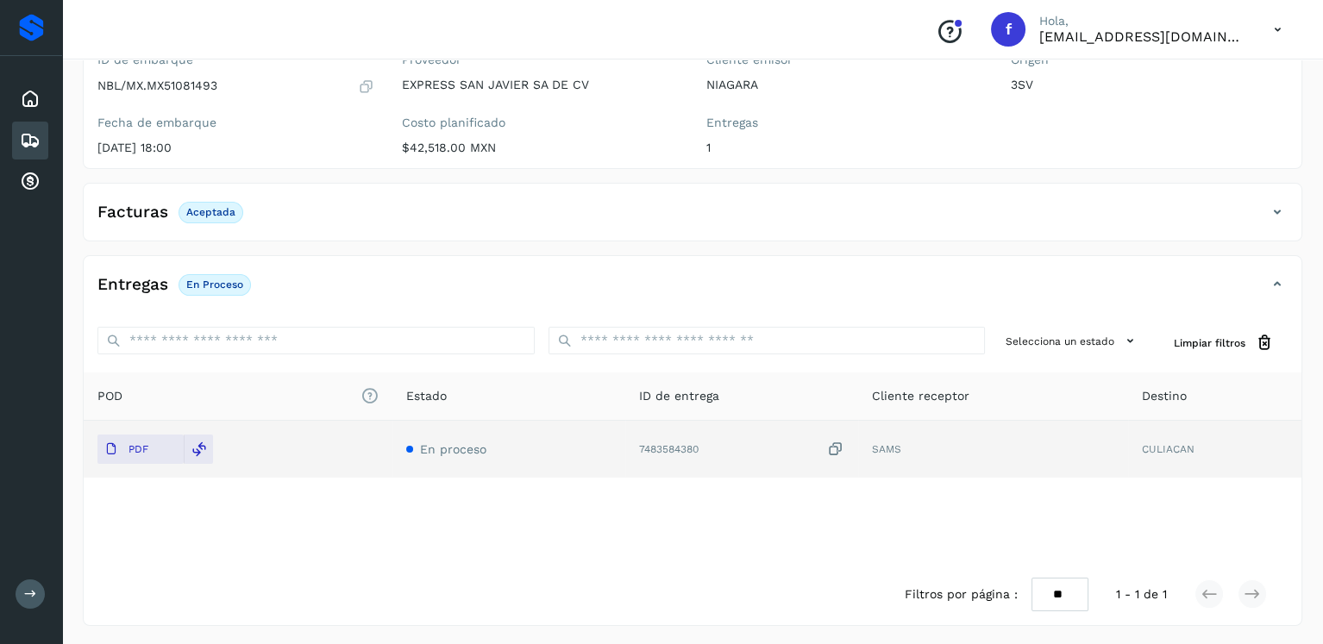
click at [37, 141] on icon at bounding box center [30, 140] width 21 height 21
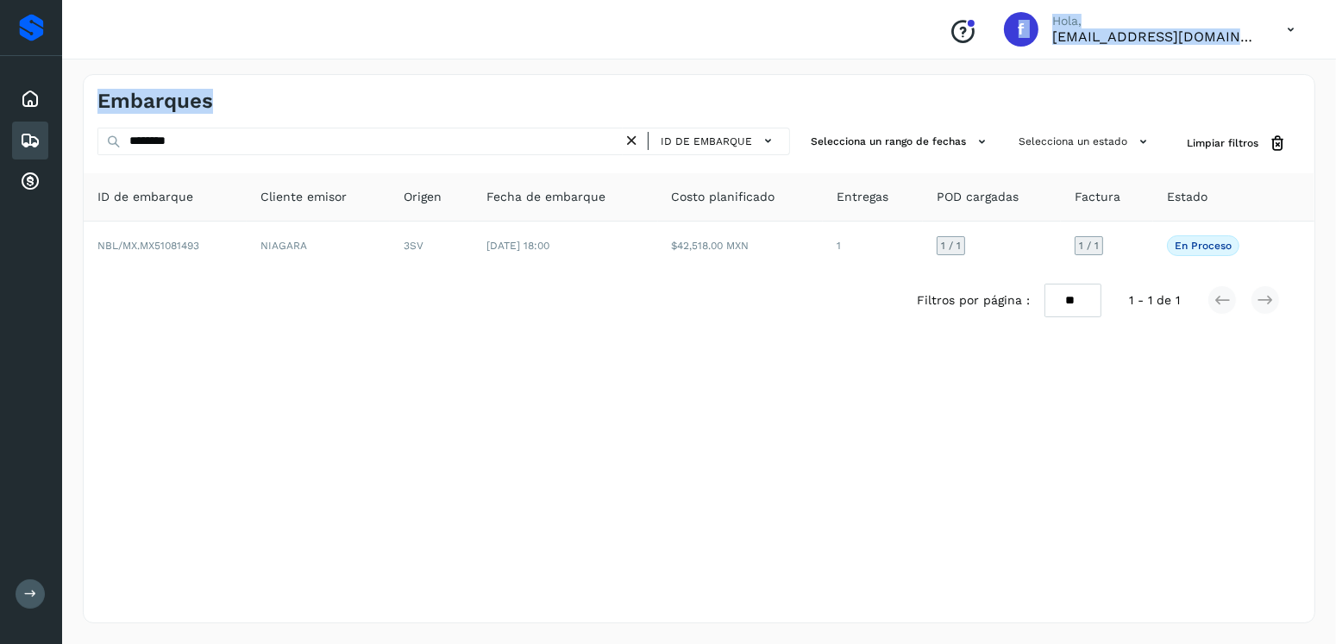
click at [35, 156] on div "Proveedores Inicio Embarques Cuentas por cobrar Salir Conoce nuestros beneficio…" at bounding box center [668, 322] width 1336 height 644
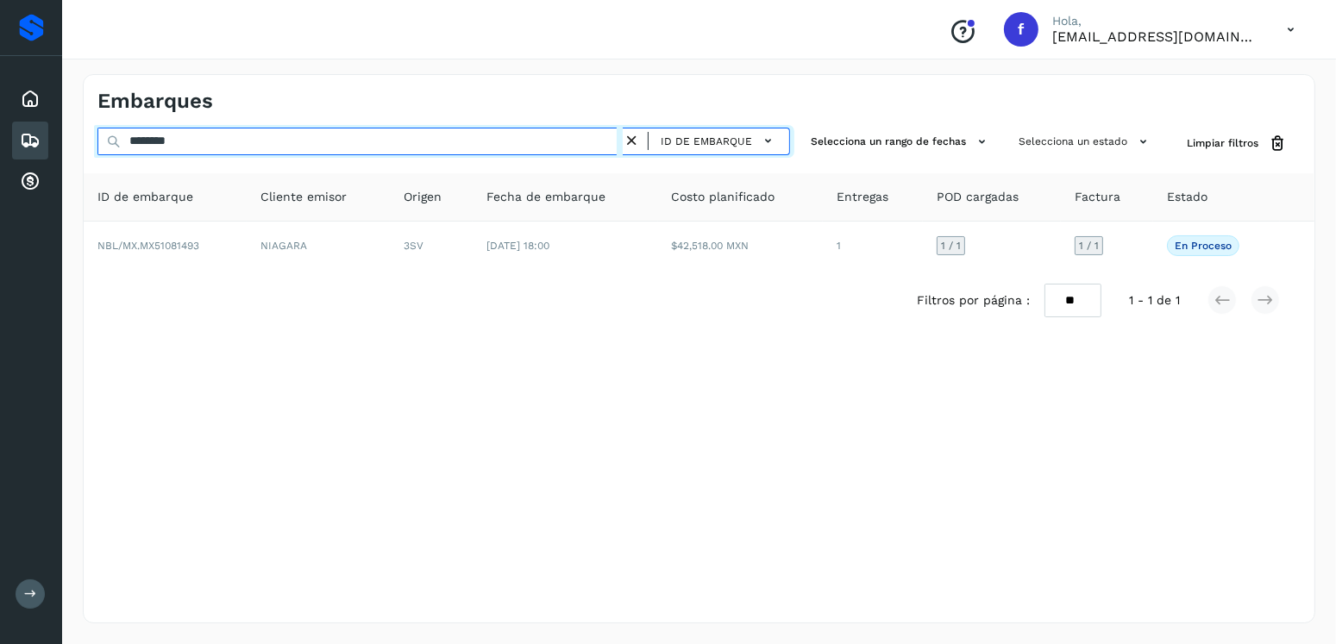
drag, startPoint x: 204, startPoint y: 157, endPoint x: 56, endPoint y: 180, distance: 150.1
click at [56, 180] on div "Proveedores Inicio Embarques Cuentas por cobrar Salir Conoce nuestros beneficio…" at bounding box center [668, 322] width 1336 height 644
type input "********"
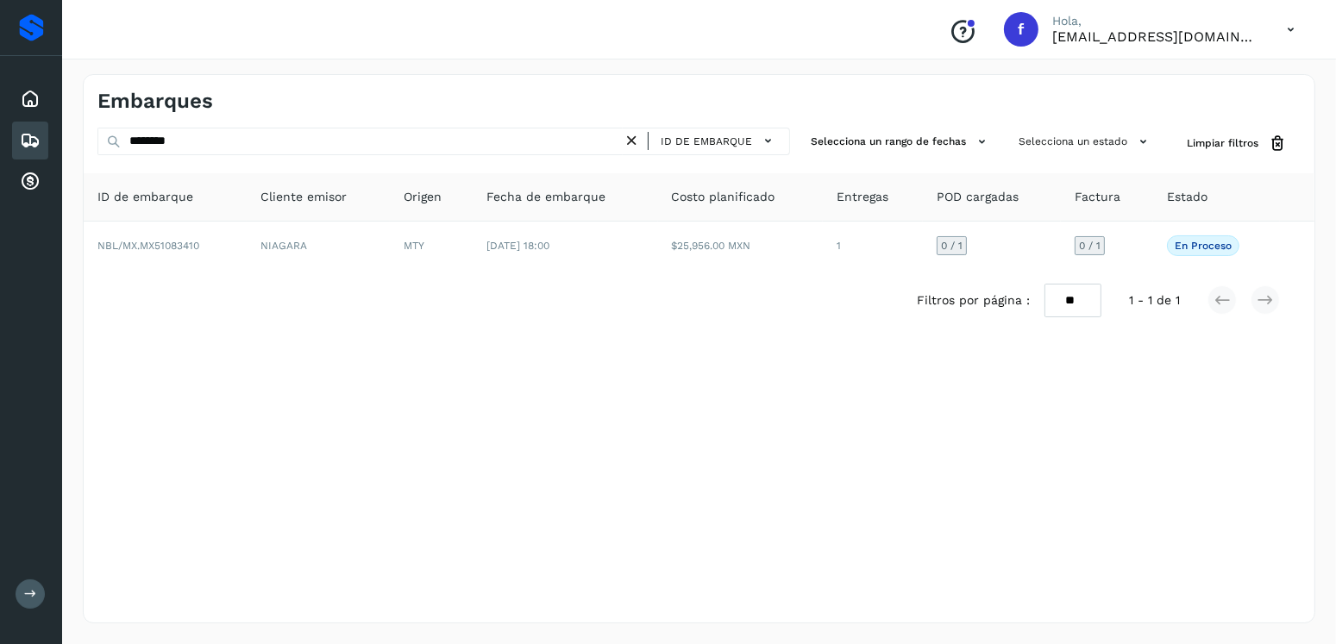
click at [709, 270] on div "Filtros por página : ** ** ** 1 - 1 de 1" at bounding box center [699, 300] width 1231 height 61
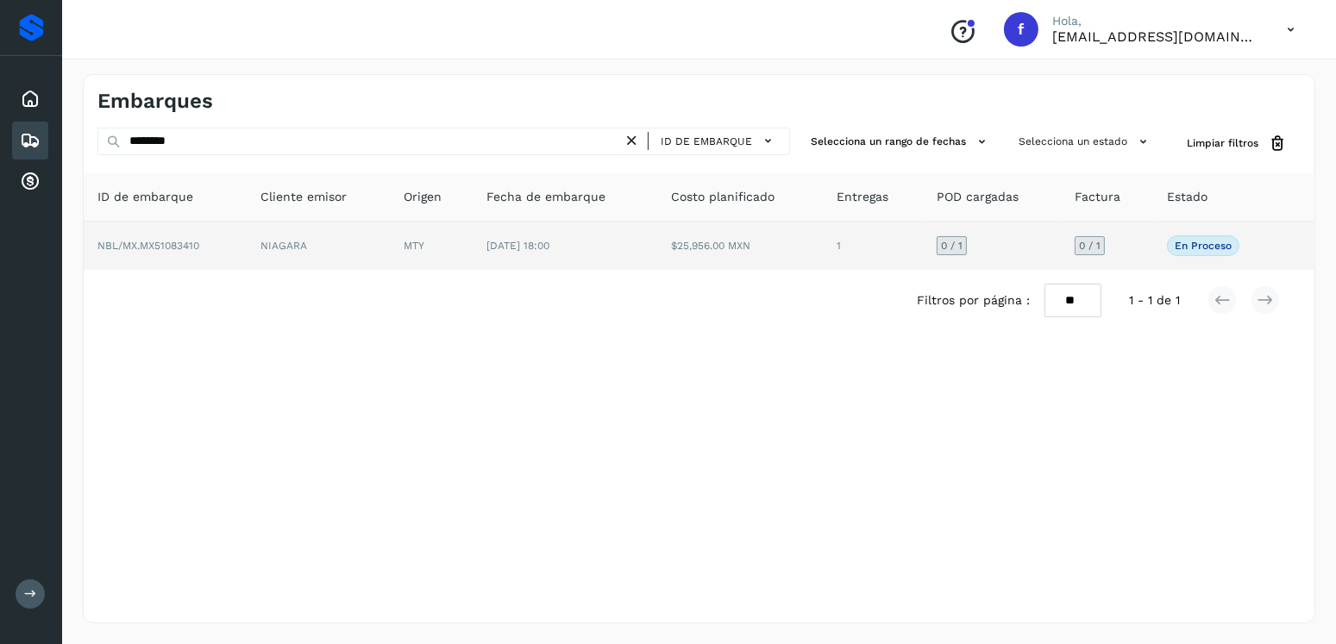
click at [714, 264] on td "$25,956.00 MXN" at bounding box center [741, 246] width 166 height 48
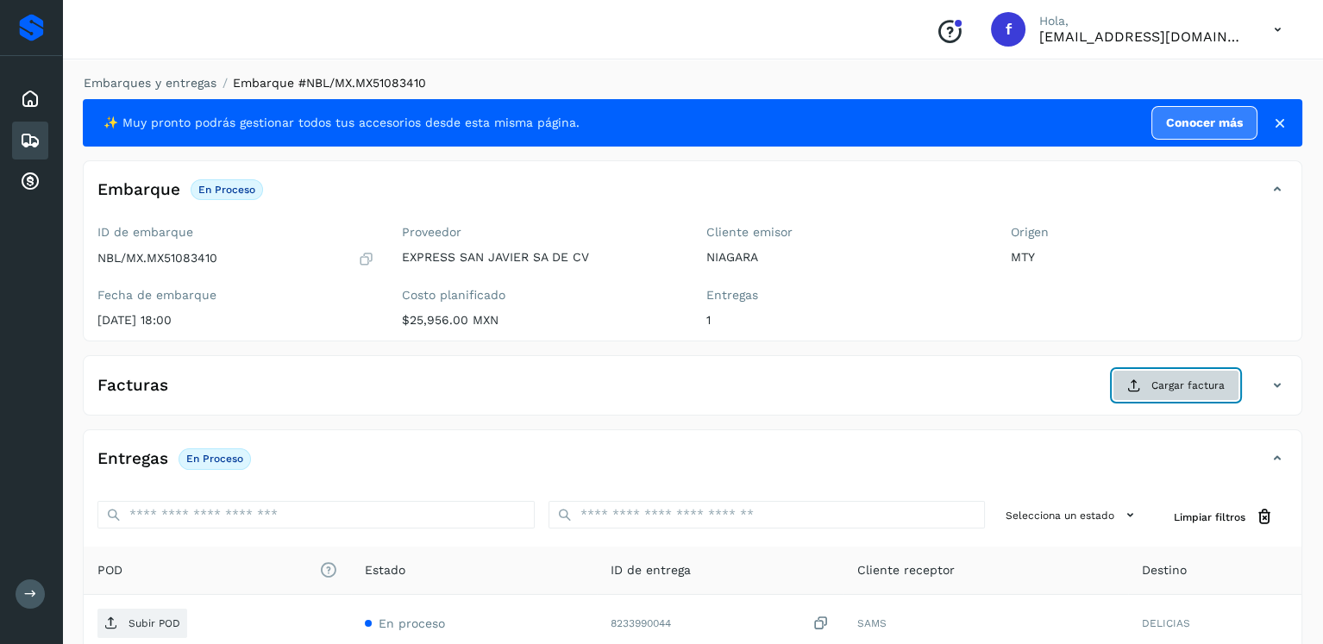
click at [1146, 395] on button "Cargar factura" at bounding box center [1175, 385] width 127 height 31
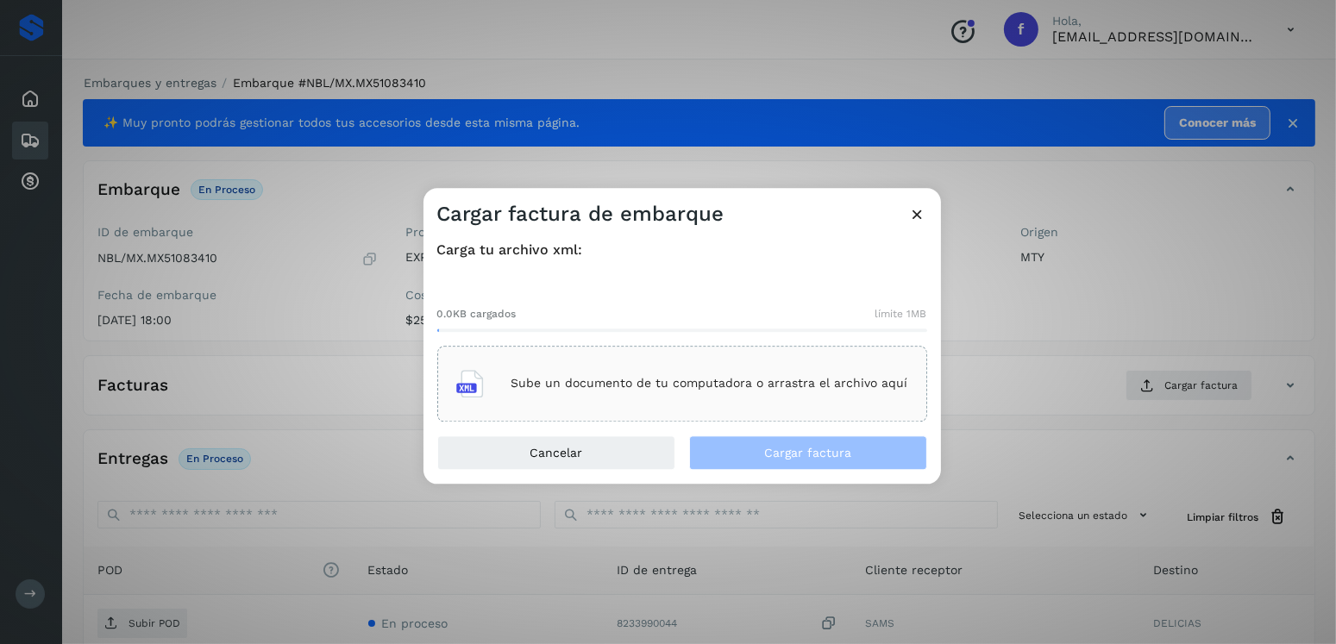
click at [922, 403] on div "Sube un documento de tu computadora o arrastra el archivo aquí" at bounding box center [682, 384] width 490 height 76
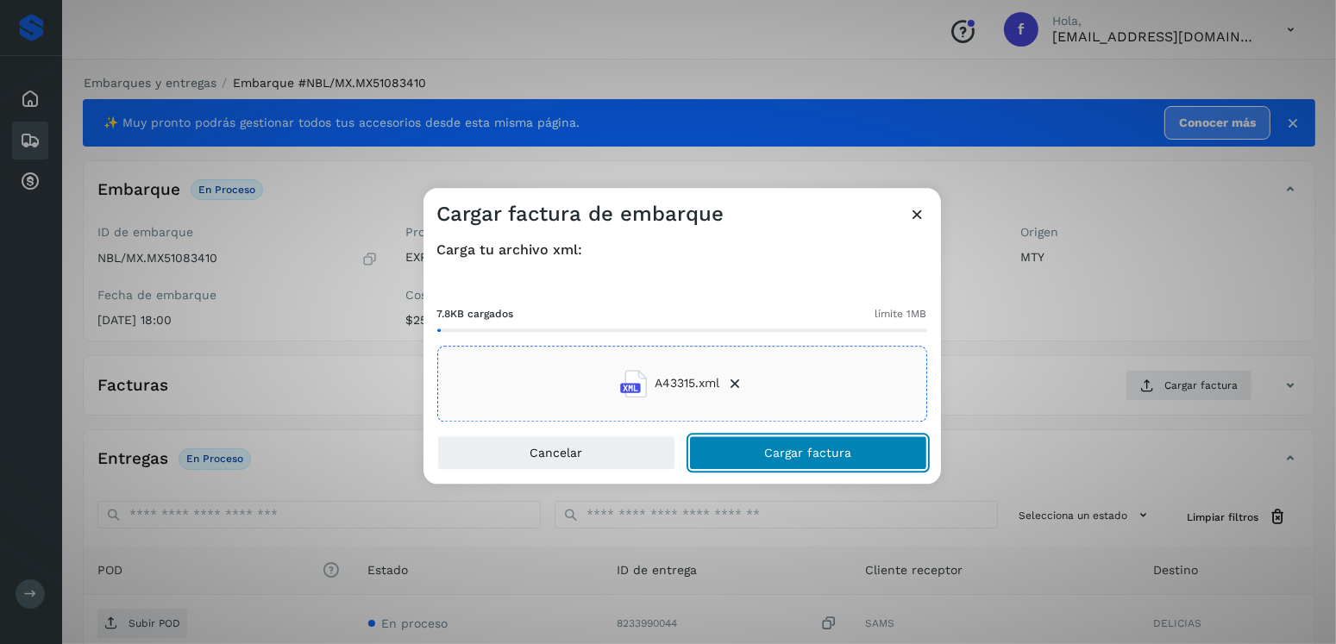
click at [798, 458] on span "Cargar factura" at bounding box center [807, 453] width 87 height 12
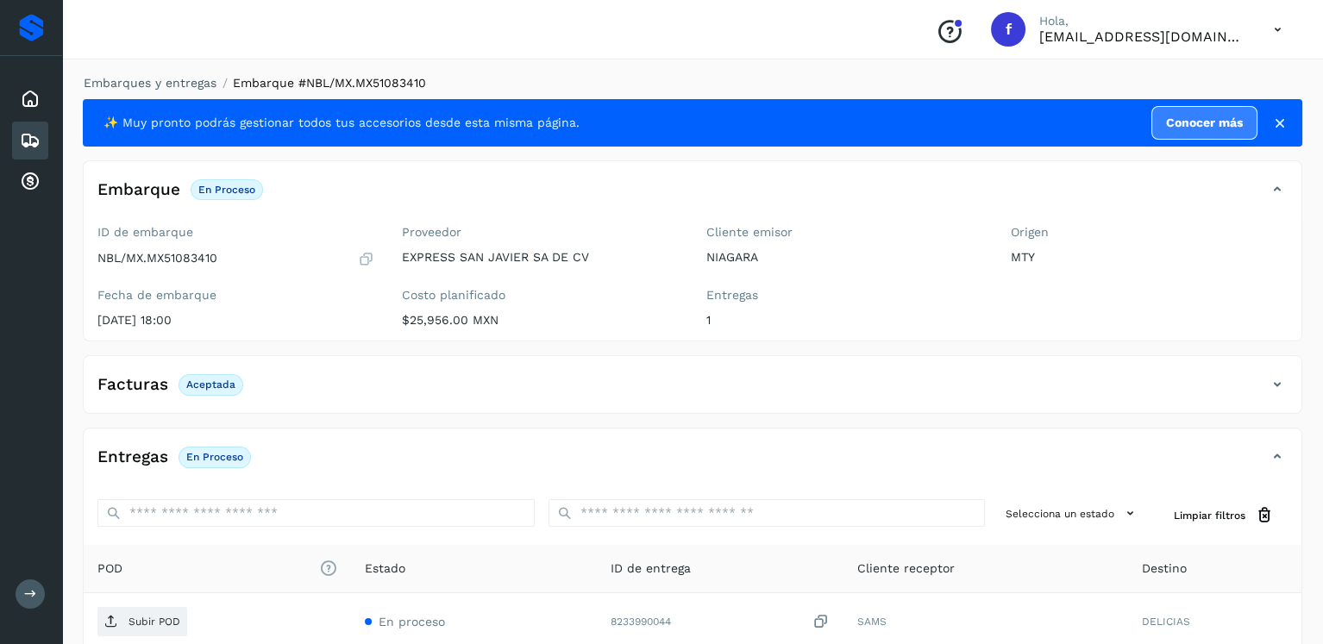
scroll to position [172, 0]
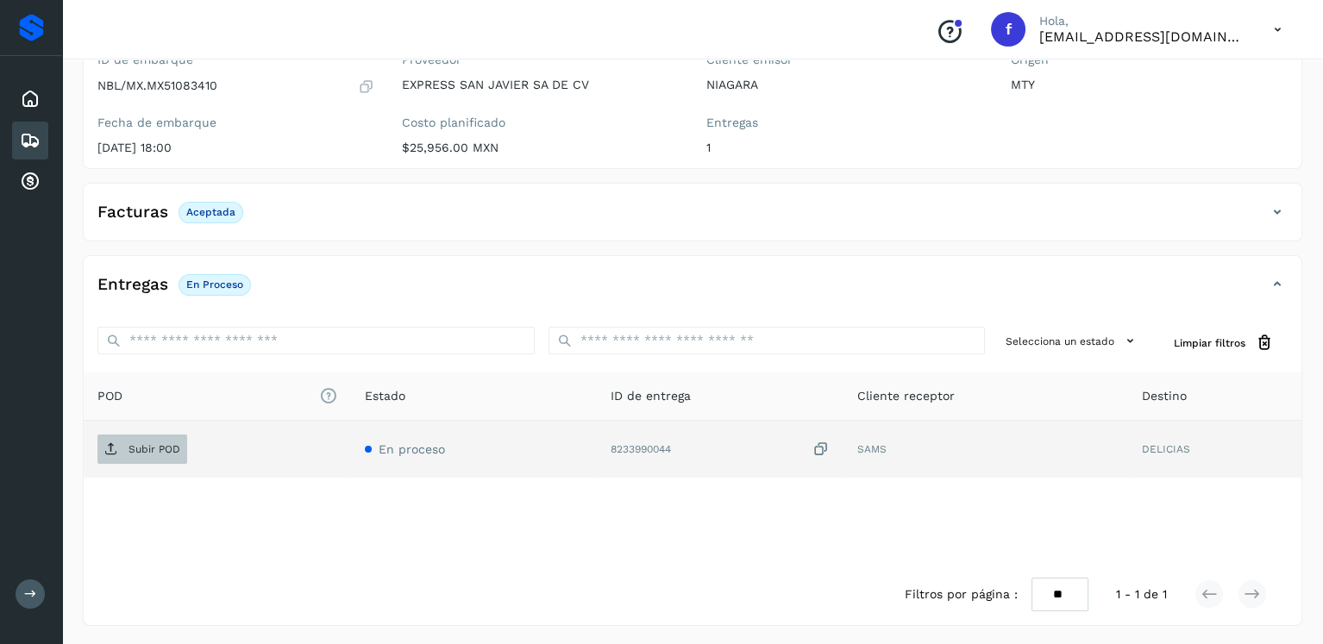
click at [113, 457] on span "Subir POD" at bounding box center [142, 449] width 90 height 28
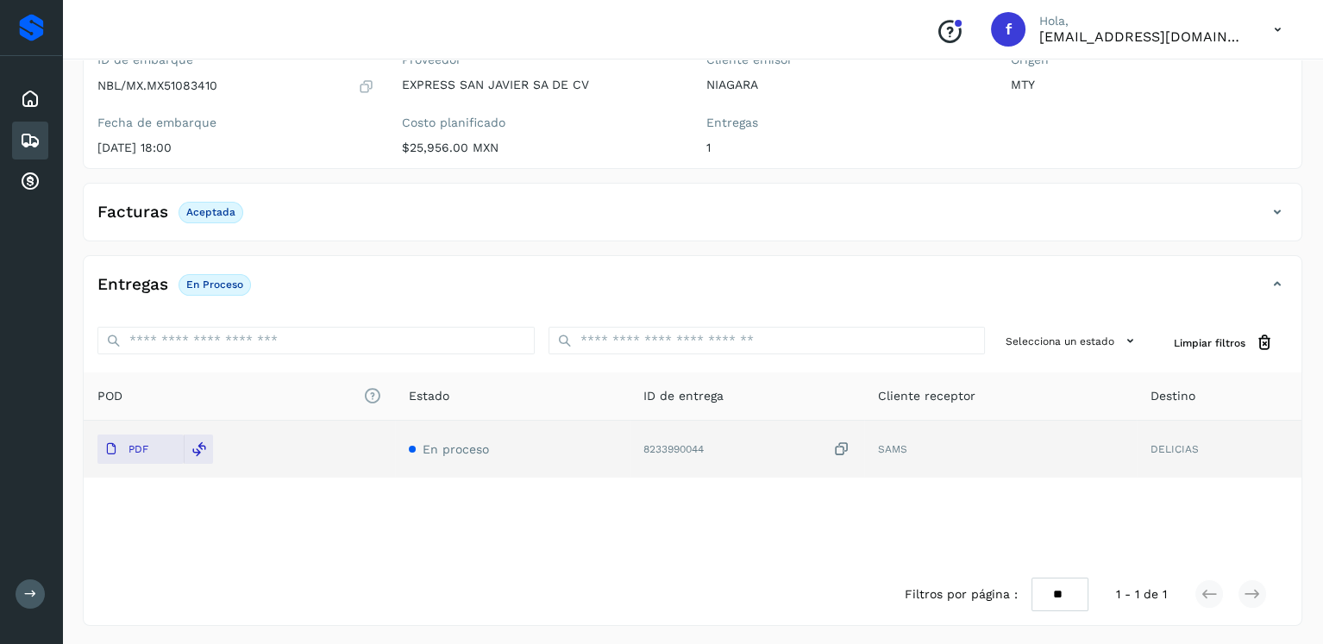
click at [41, 133] on div "Embarques" at bounding box center [30, 141] width 36 height 38
